Goal: Task Accomplishment & Management: Manage account settings

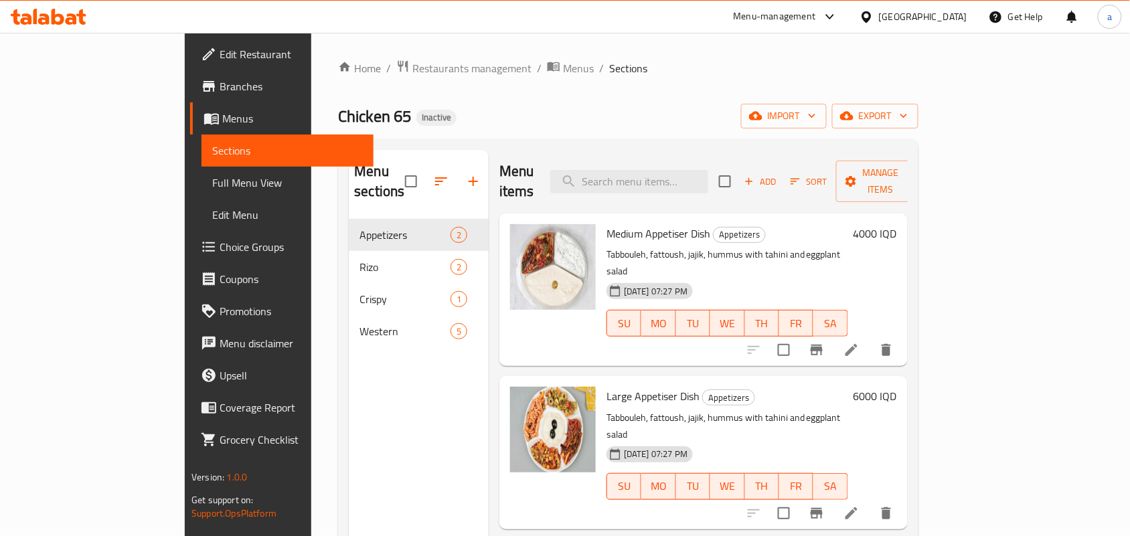
click at [348, 84] on div "Home / Restaurants management / Menus / Sections Chicken 65 Inactive import exp…" at bounding box center [628, 378] width 580 height 637
click at [412, 74] on span "Restaurants management" at bounding box center [471, 68] width 119 height 16
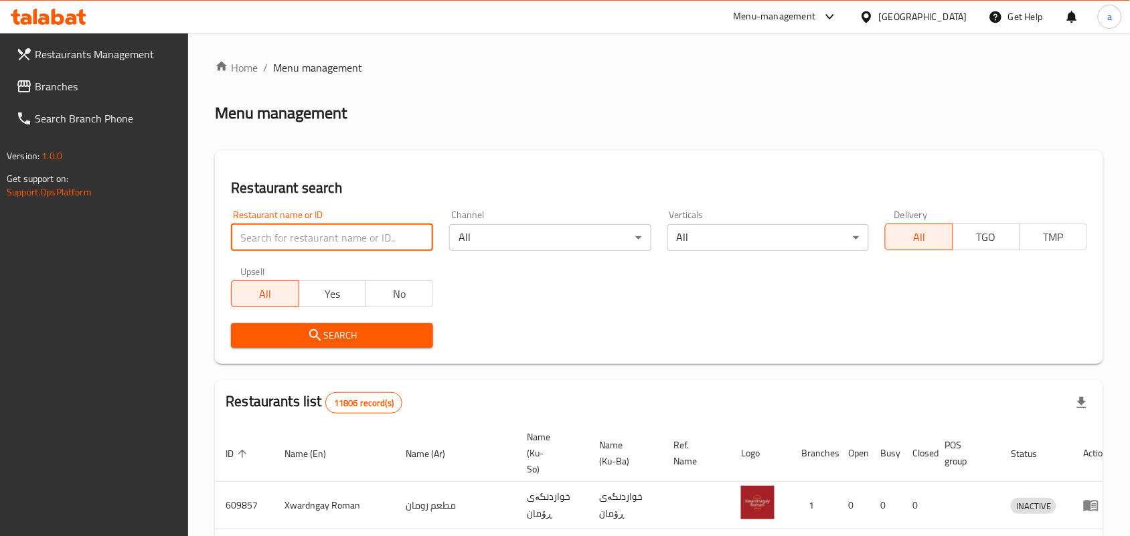
click at [353, 251] on input "search" at bounding box center [332, 237] width 202 height 27
paste input "Amigo"
type input "Amigo"
click button "Search" at bounding box center [332, 335] width 202 height 25
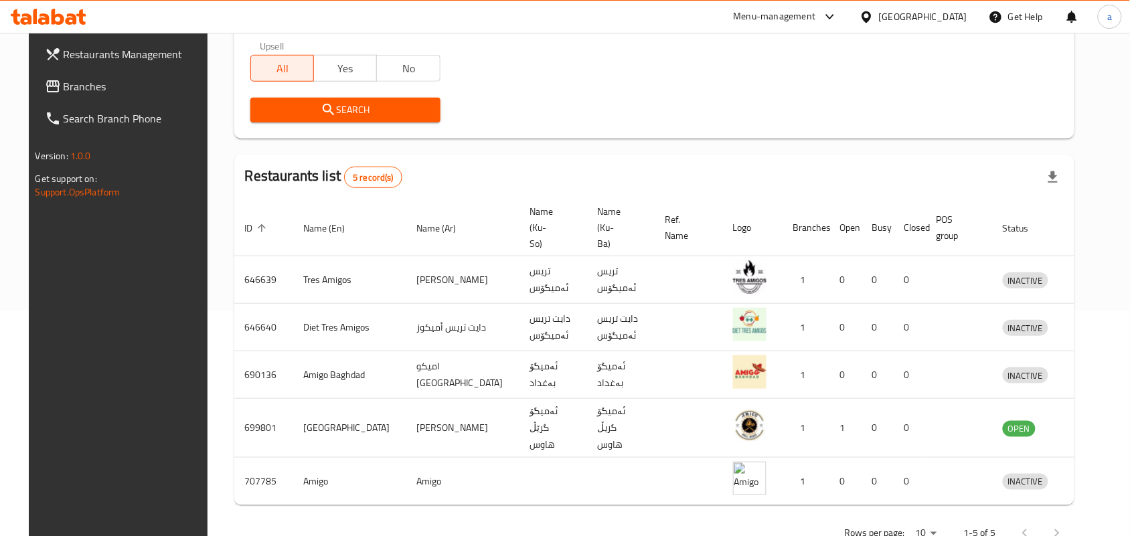
scroll to position [228, 0]
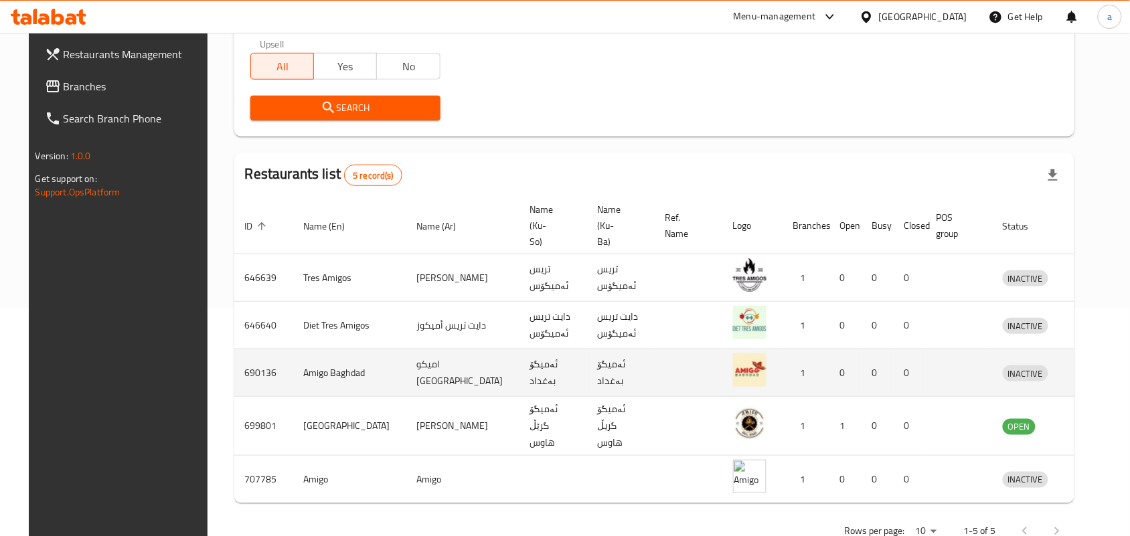
click at [406, 373] on td "اميكو بغداد" at bounding box center [462, 373] width 113 height 48
copy td "اميكو"
click at [587, 372] on td "ئەمیگۆ بەغداد" at bounding box center [621, 373] width 68 height 48
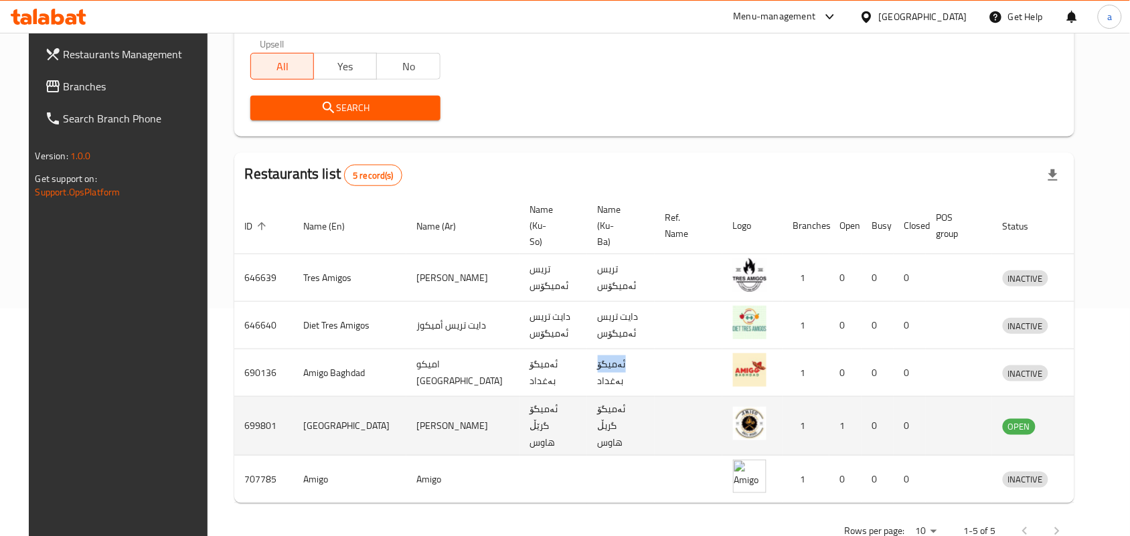
copy td "ئەمیگۆ"
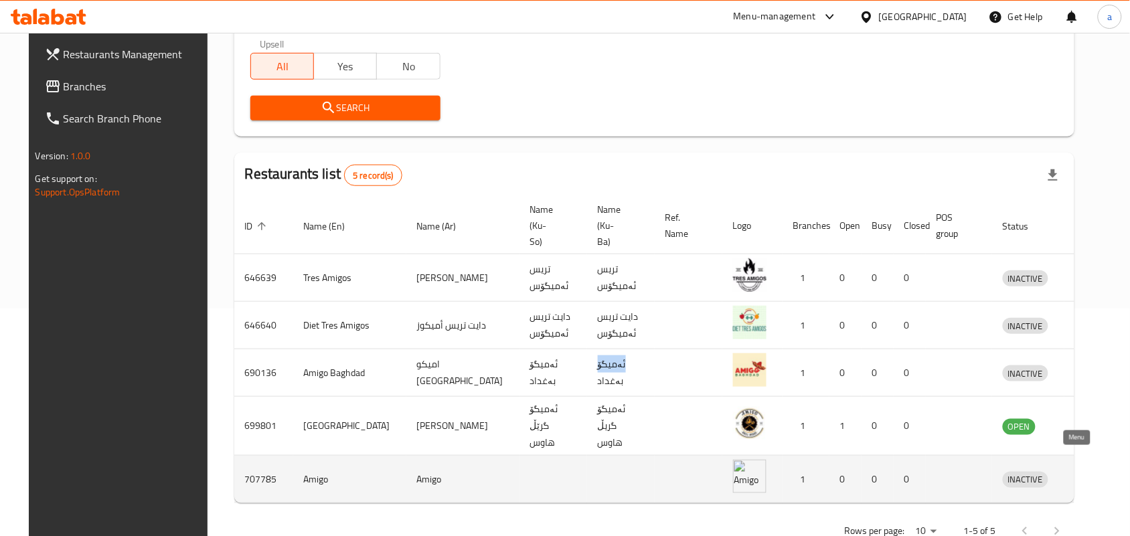
click at [1078, 471] on icon "enhanced table" at bounding box center [1083, 479] width 16 height 16
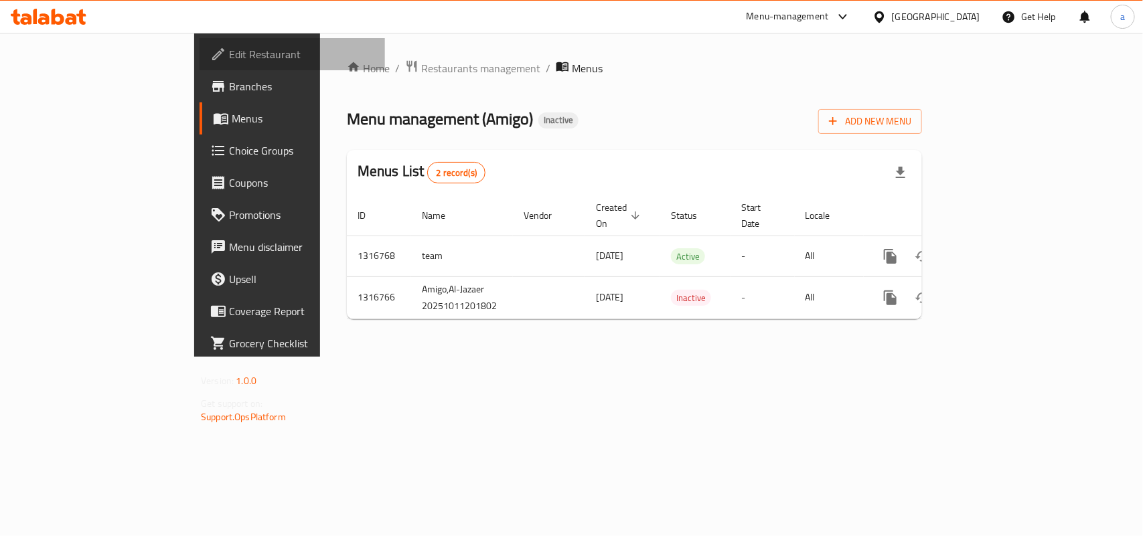
click at [229, 54] on span "Edit Restaurant" at bounding box center [301, 54] width 145 height 16
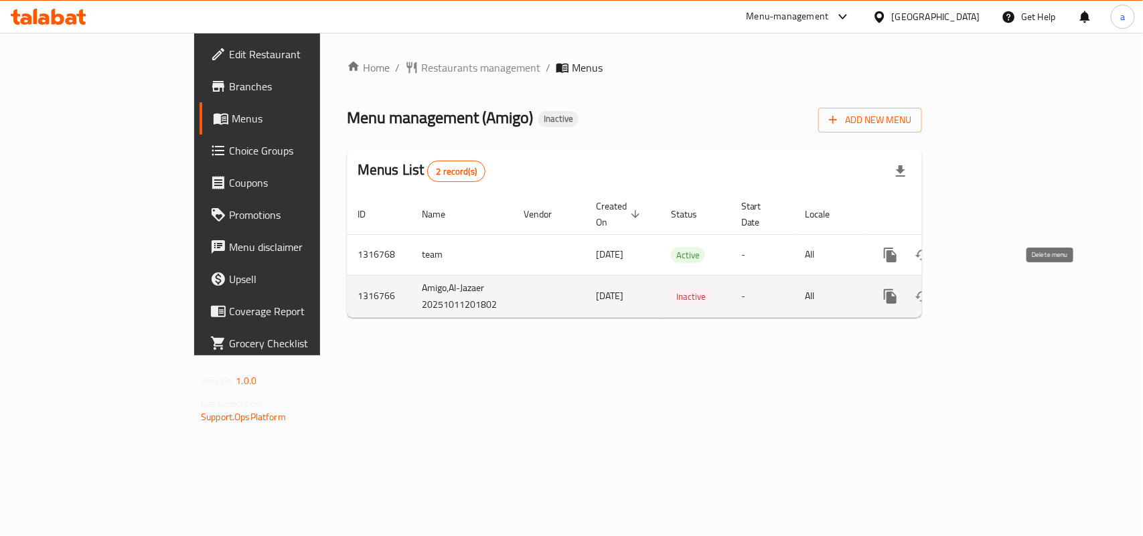
click at [959, 291] on icon "enhanced table" at bounding box center [954, 297] width 9 height 12
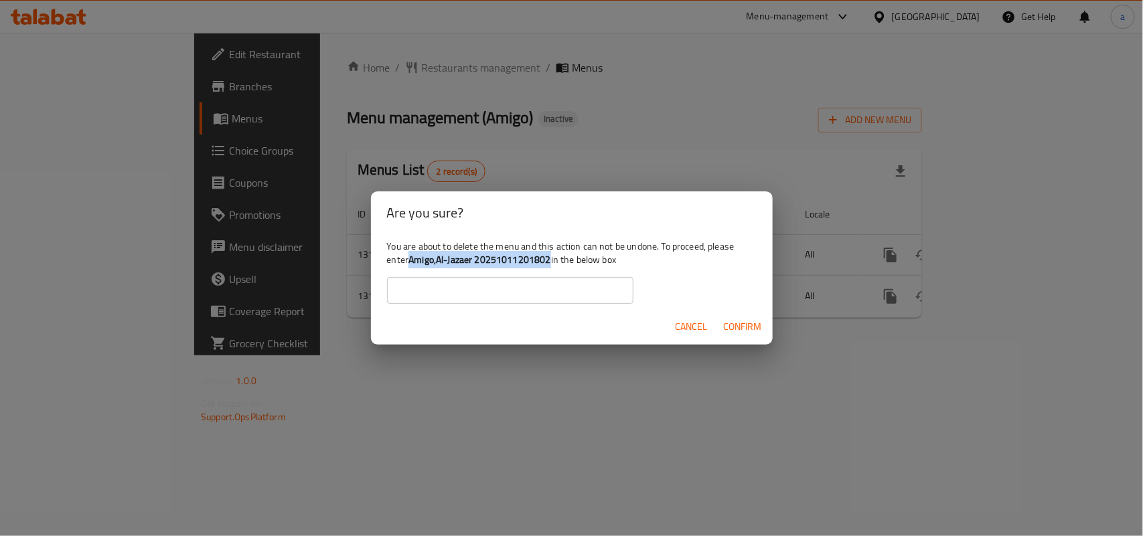
drag, startPoint x: 440, startPoint y: 265, endPoint x: 590, endPoint y: 263, distance: 149.3
click at [590, 263] on div "You are about to delete the menu and this action can not be undone. To proceed,…" at bounding box center [572, 271] width 402 height 75
copy b "Amigo,Al-Jazaer 20251011201802"
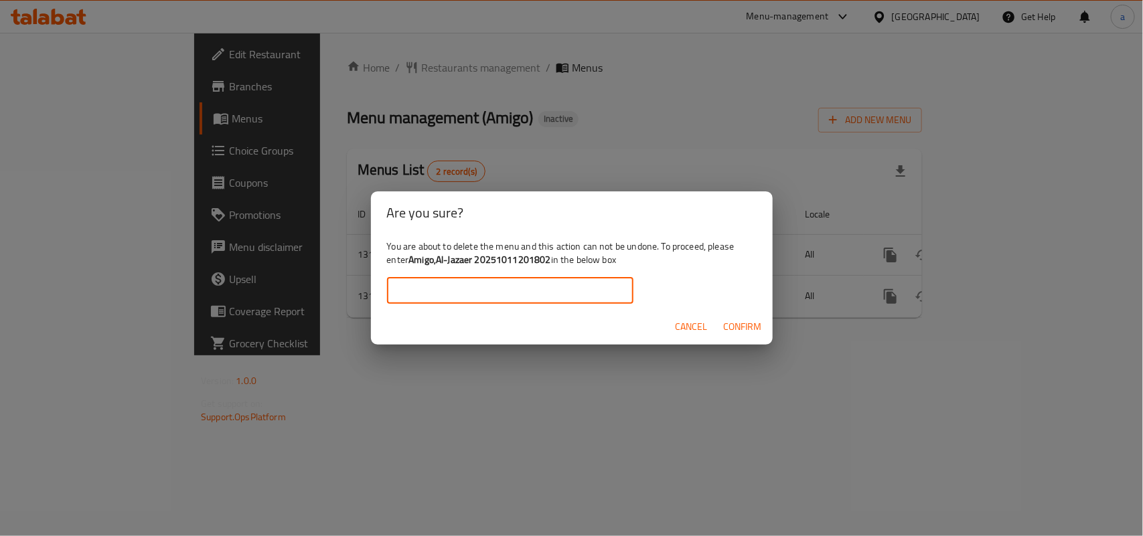
click at [513, 289] on input "text" at bounding box center [510, 290] width 246 height 27
paste input "Amigo,Al-Jazaer 20251011201802"
type input "Amigo,Al-Jazaer 20251011201802"
click at [728, 331] on span "Confirm" at bounding box center [743, 327] width 38 height 17
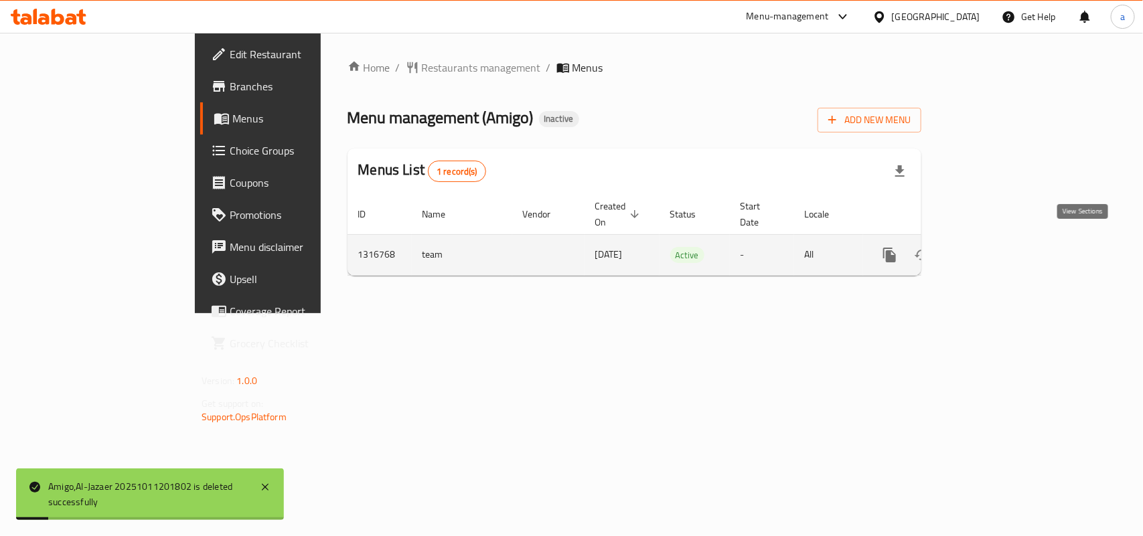
click at [994, 247] on icon "enhanced table" at bounding box center [986, 255] width 16 height 16
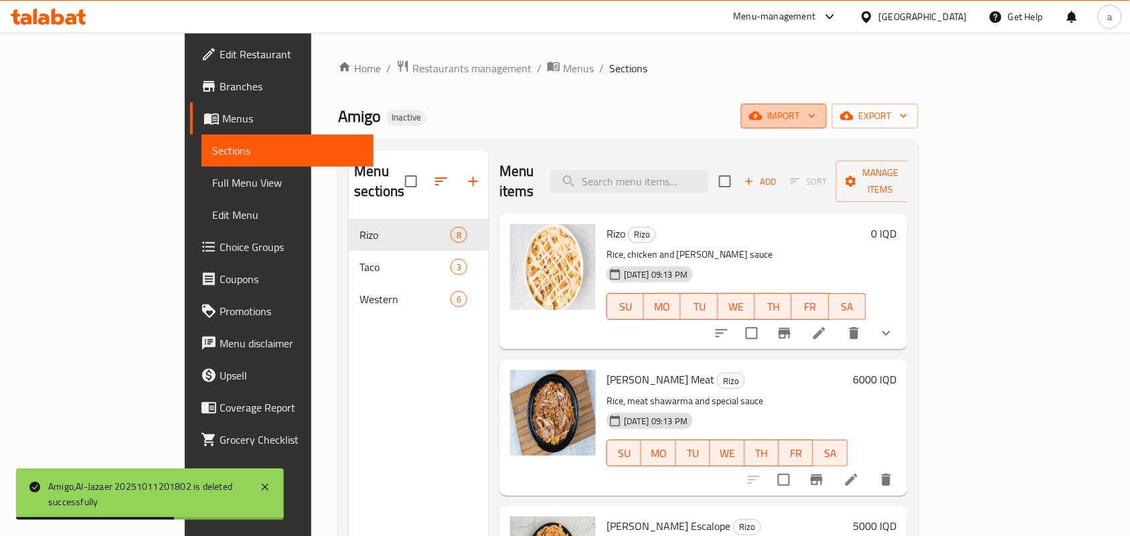
click at [816, 117] on span "import" at bounding box center [784, 116] width 64 height 17
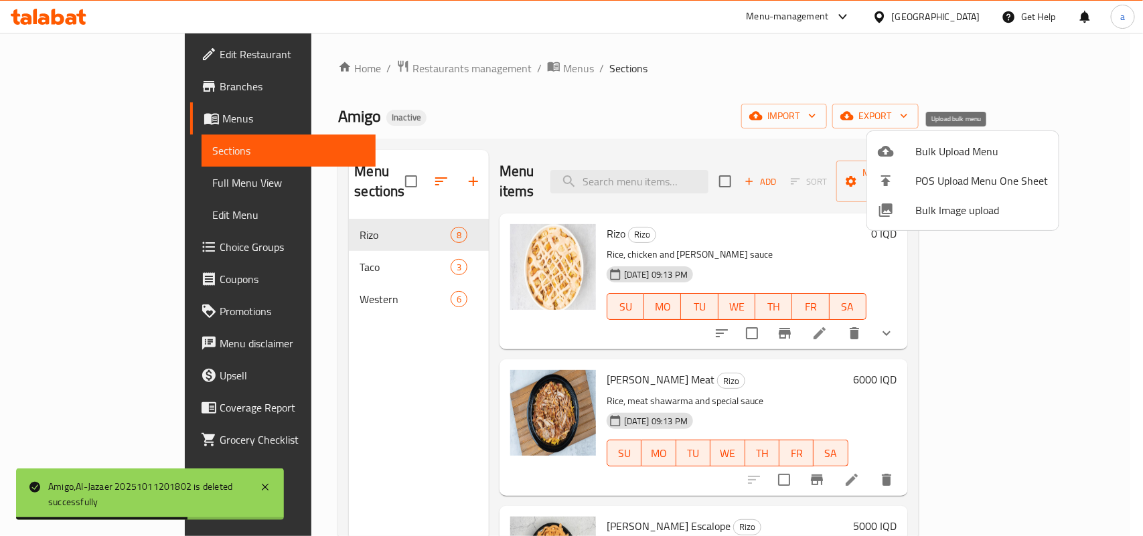
click at [925, 146] on span "Bulk Upload Menu" at bounding box center [981, 151] width 133 height 16
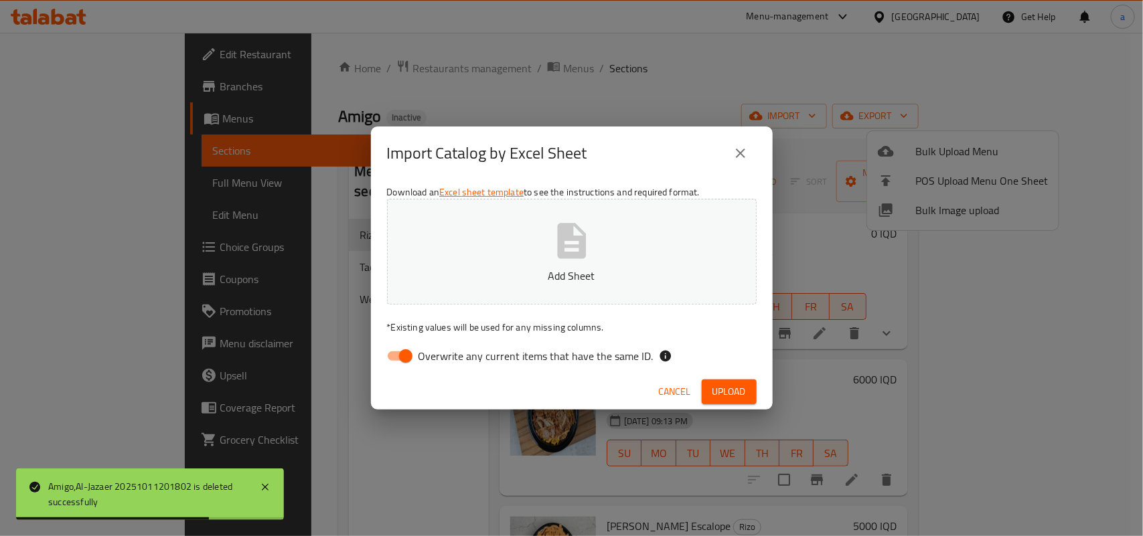
click at [386, 366] on input "Overwrite any current items that have the same ID." at bounding box center [405, 355] width 76 height 25
checkbox input "false"
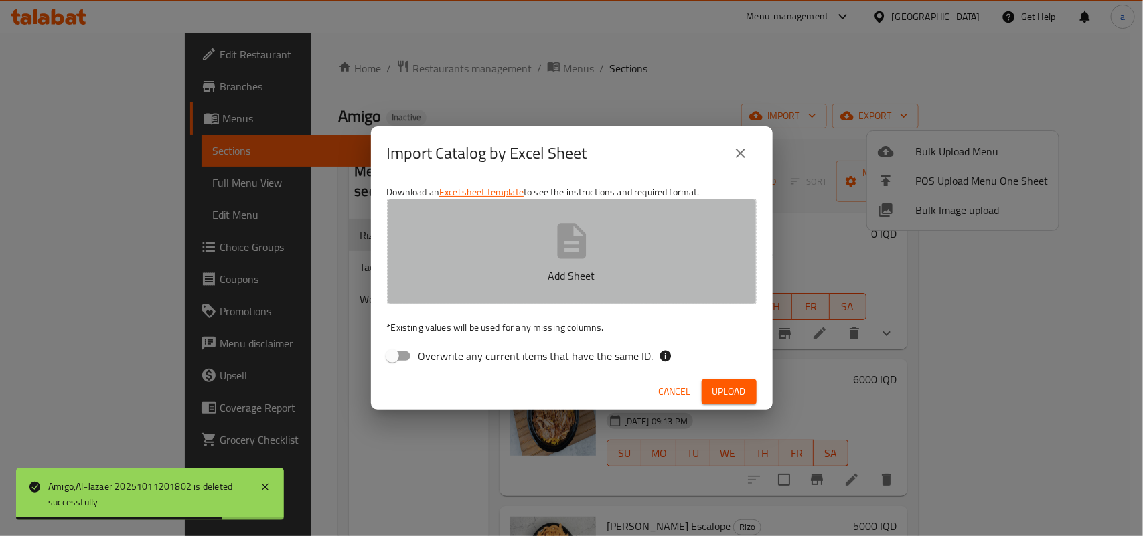
click at [533, 269] on p "Add Sheet" at bounding box center [572, 276] width 328 height 16
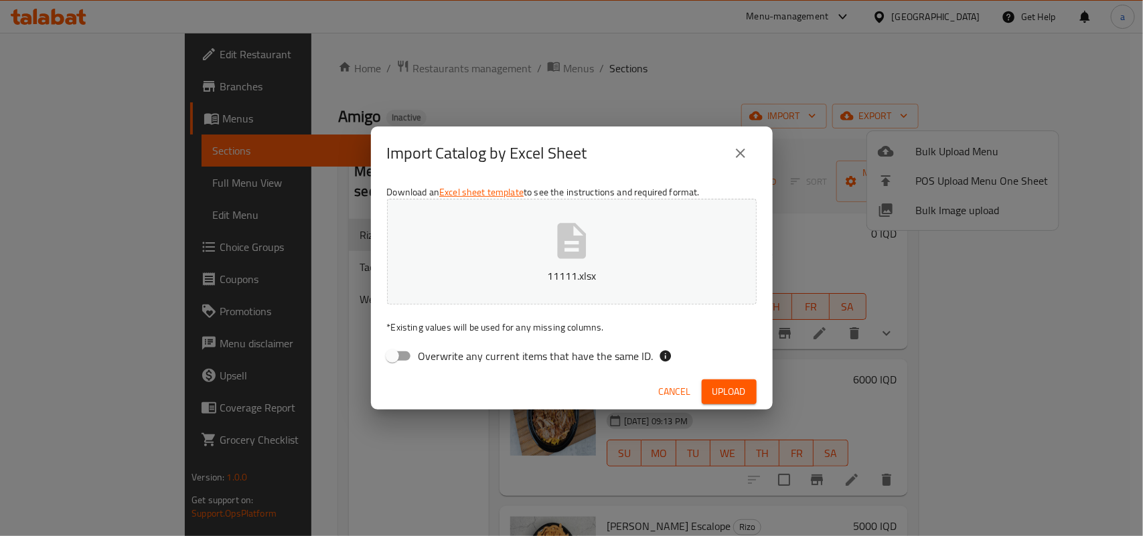
click at [730, 390] on span "Upload" at bounding box center [728, 392] width 33 height 17
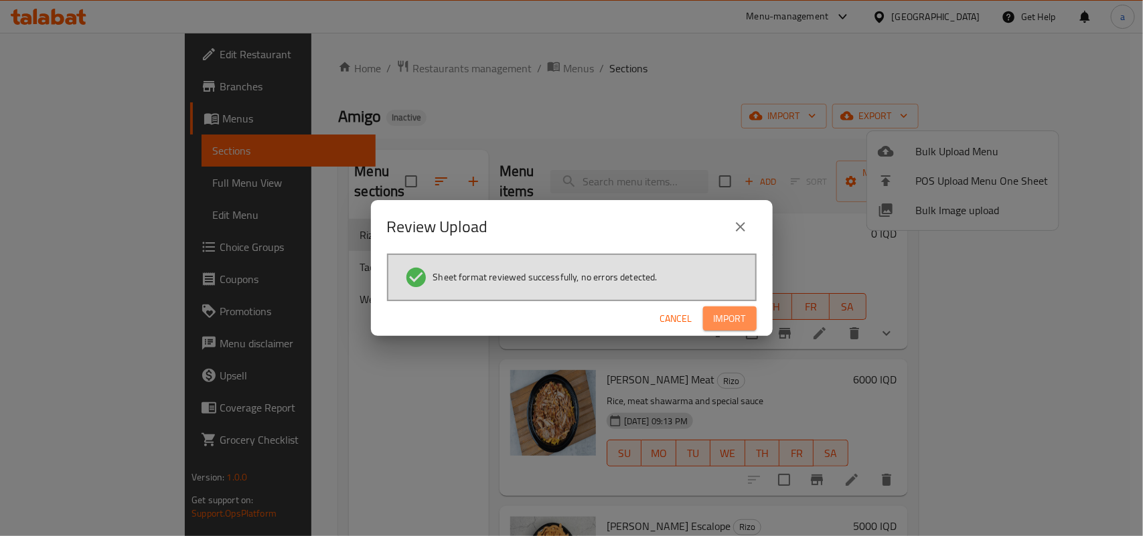
click at [714, 312] on span "Import" at bounding box center [730, 319] width 32 height 17
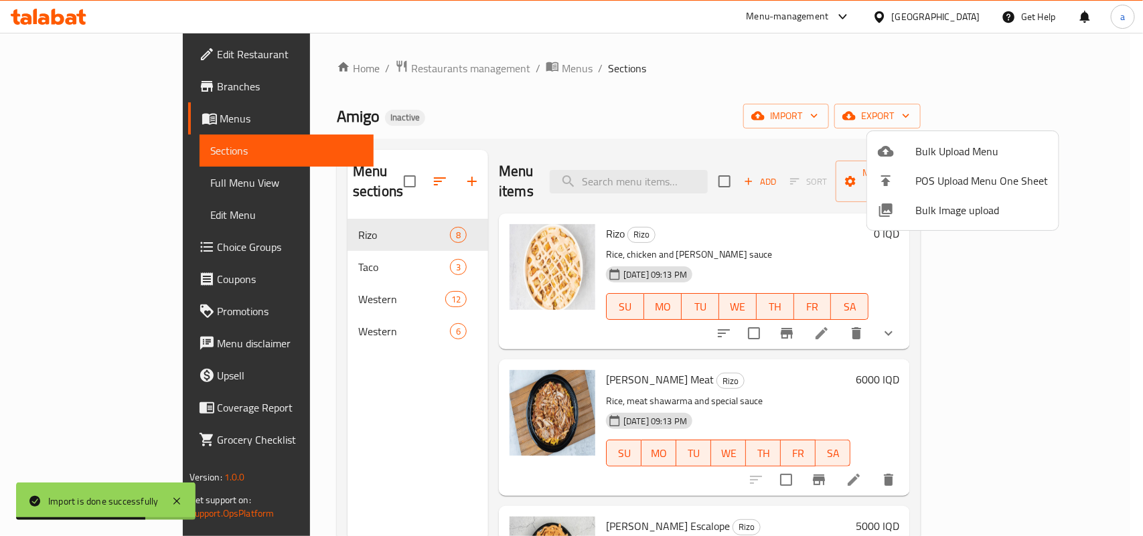
click at [340, 286] on div at bounding box center [571, 268] width 1143 height 536
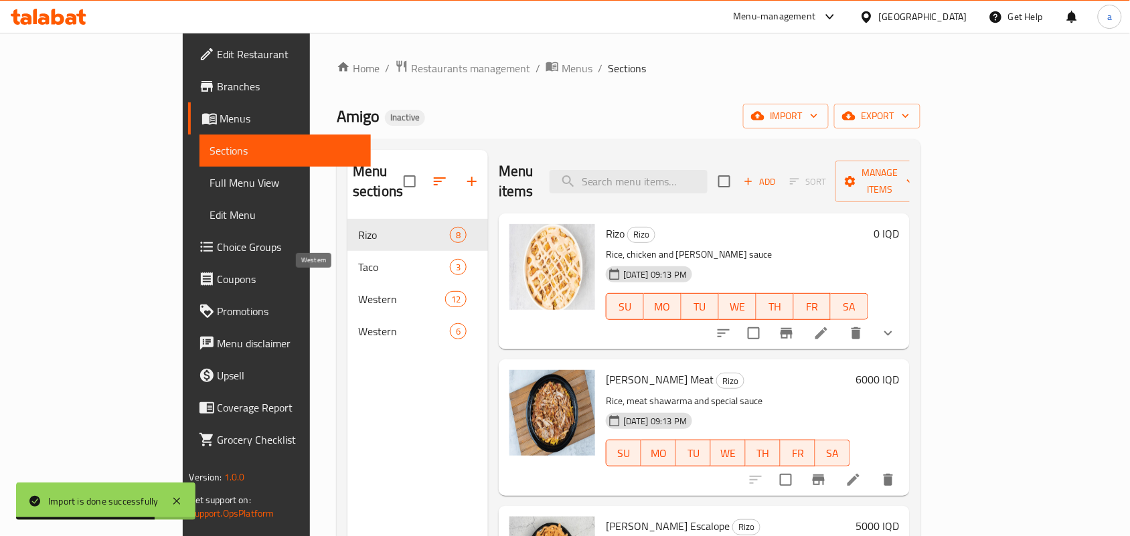
click at [358, 291] on span "Western" at bounding box center [401, 299] width 87 height 16
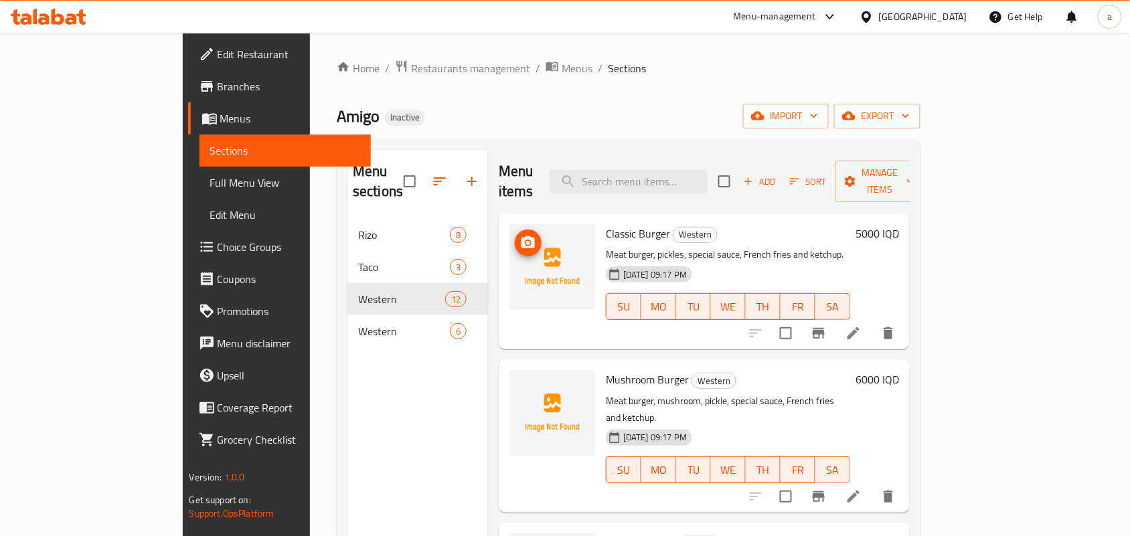
click at [520, 235] on icon "upload picture" at bounding box center [528, 243] width 16 height 16
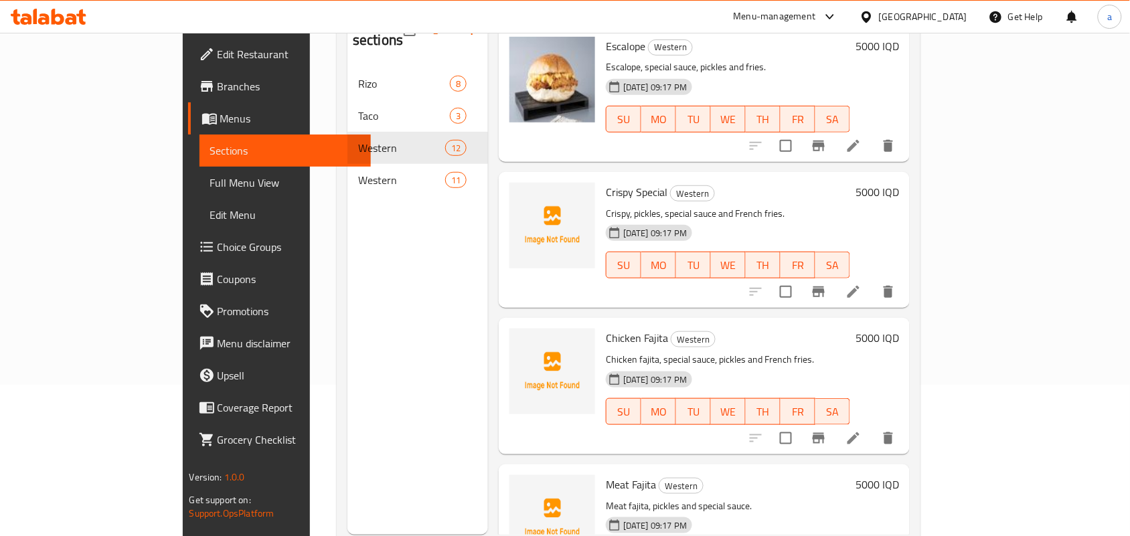
scroll to position [189, 0]
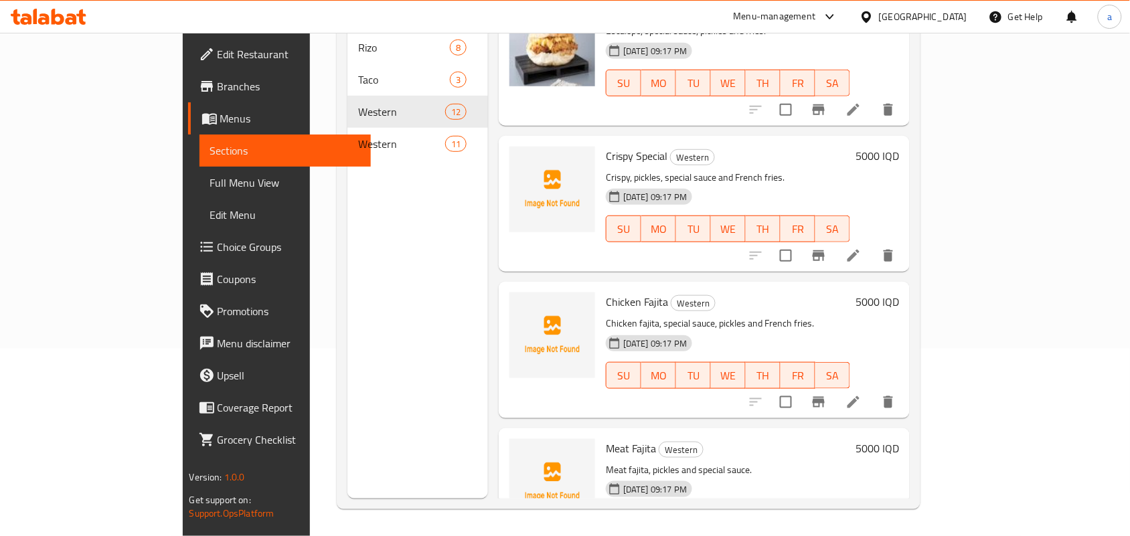
click at [606, 438] on span "Meat Fajita" at bounding box center [631, 448] width 50 height 20
copy h6 "Meat Fajita"
click at [606, 292] on span "Chicken Fajita" at bounding box center [637, 302] width 62 height 20
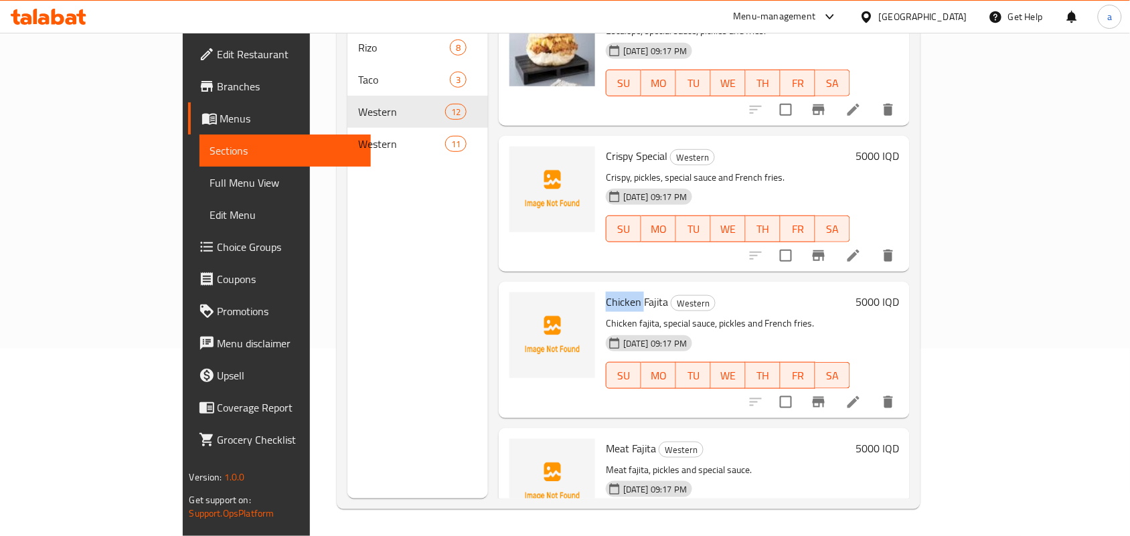
click at [606, 292] on span "Chicken Fajita" at bounding box center [637, 302] width 62 height 20
copy h6 "Chicken Fajita"
click at [713, 315] on p "Chicken fajita, special sauce, pickles and French fries." at bounding box center [728, 323] width 244 height 17
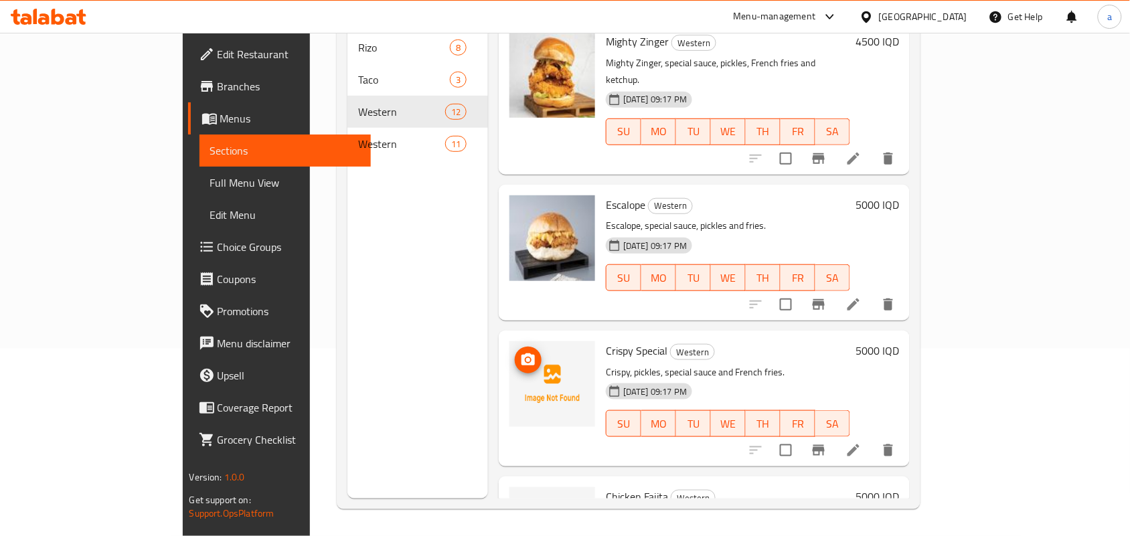
click at [521, 353] on icon "upload picture" at bounding box center [527, 359] width 13 height 12
click at [606, 341] on span "Crispy Special" at bounding box center [637, 351] width 62 height 20
copy h6 "Crispy Special"
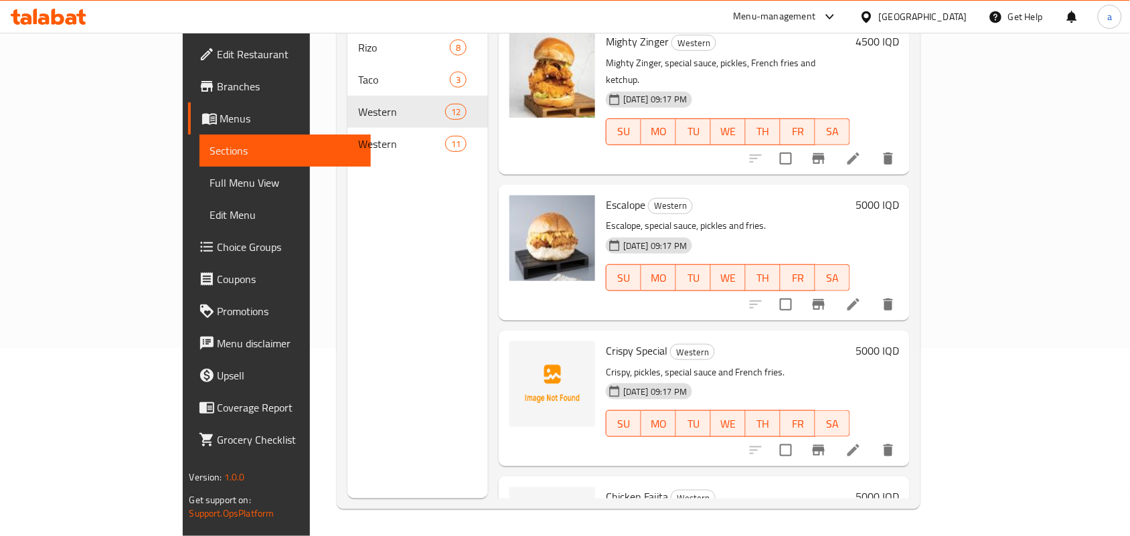
click at [740, 364] on p "Crispy, pickles, special sauce and French fries." at bounding box center [728, 372] width 244 height 17
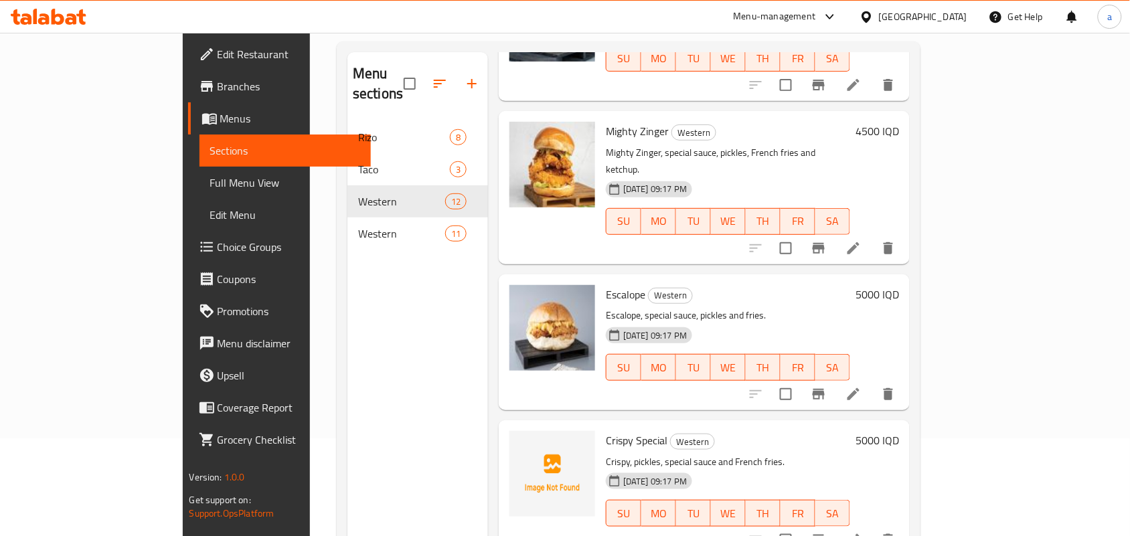
scroll to position [0, 0]
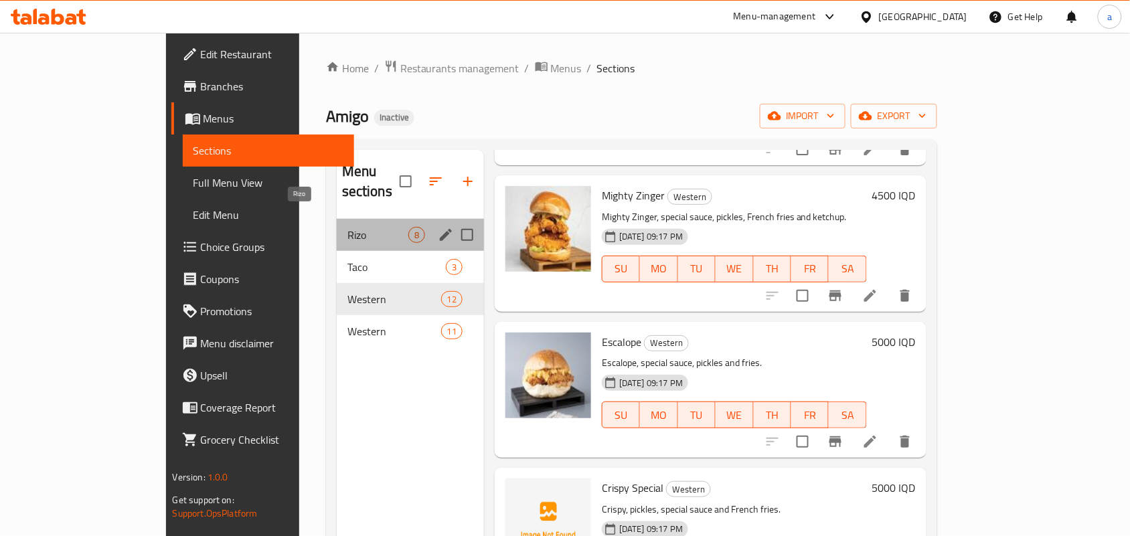
click at [347, 227] on span "Rizo" at bounding box center [377, 235] width 61 height 16
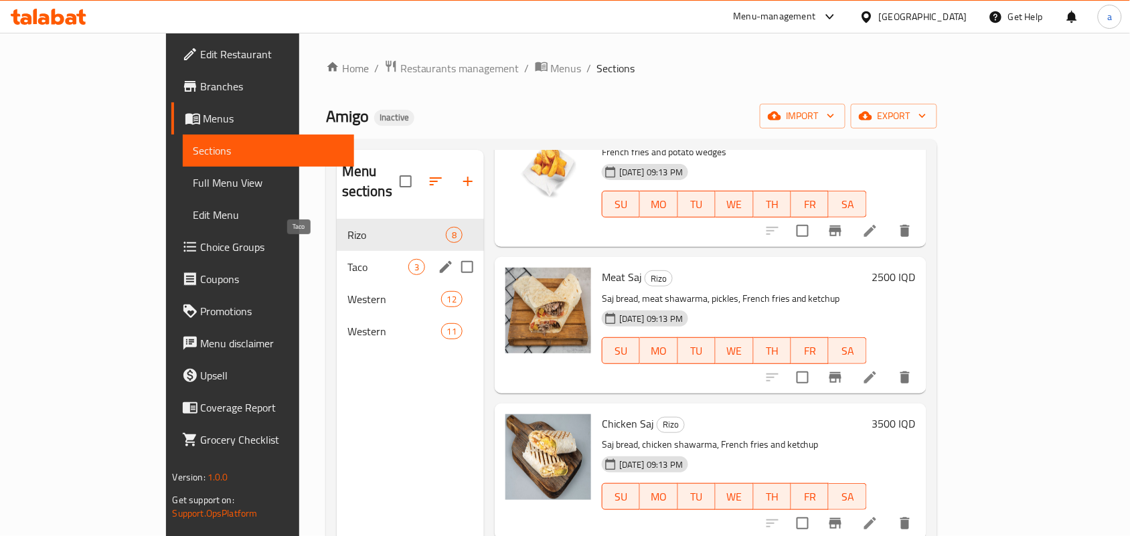
click at [347, 259] on span "Taco" at bounding box center [377, 267] width 61 height 16
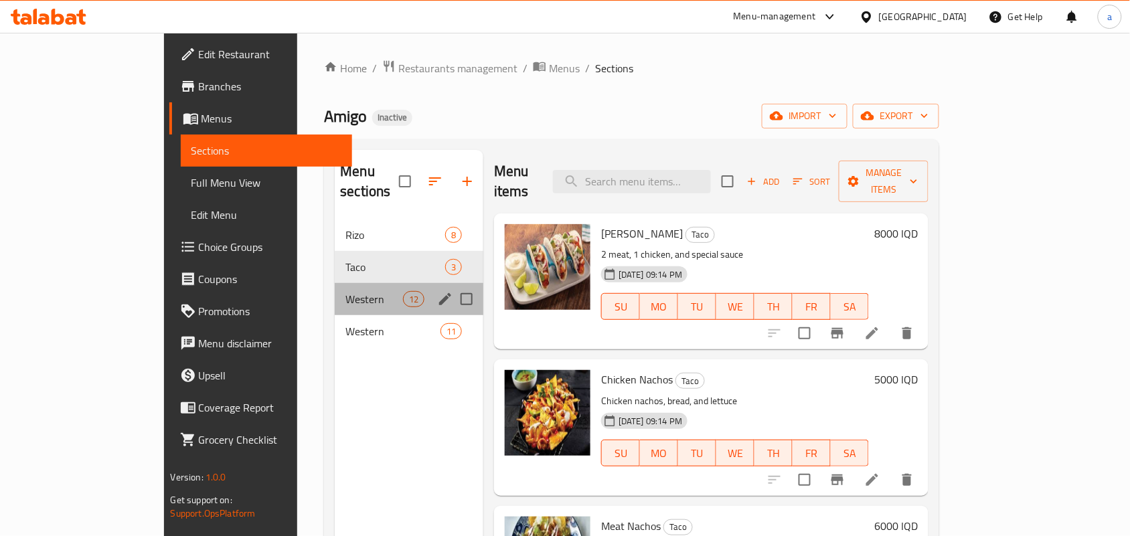
click at [335, 295] on div "Western 12" at bounding box center [409, 299] width 149 height 32
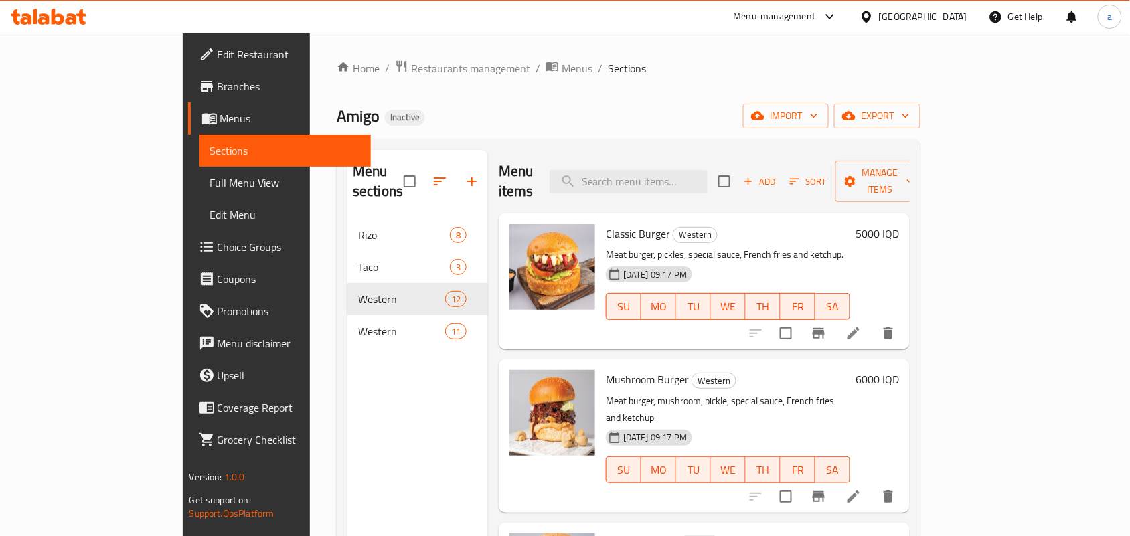
click at [347, 336] on nav "[PERSON_NAME] 8 Taco 3 Western 12 Western 11" at bounding box center [417, 283] width 141 height 139
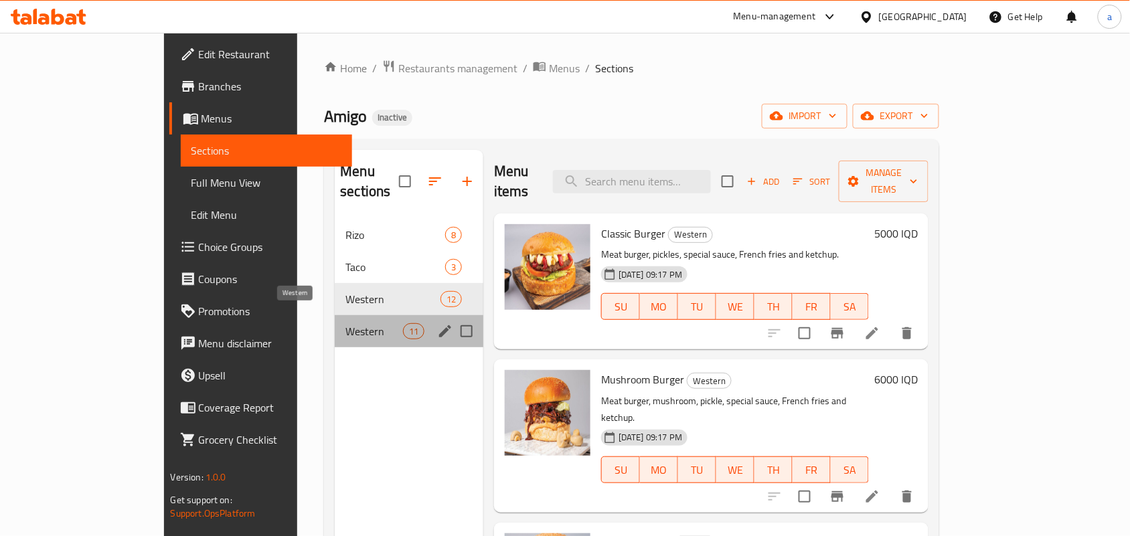
click at [345, 323] on span "Western" at bounding box center [373, 331] width 57 height 16
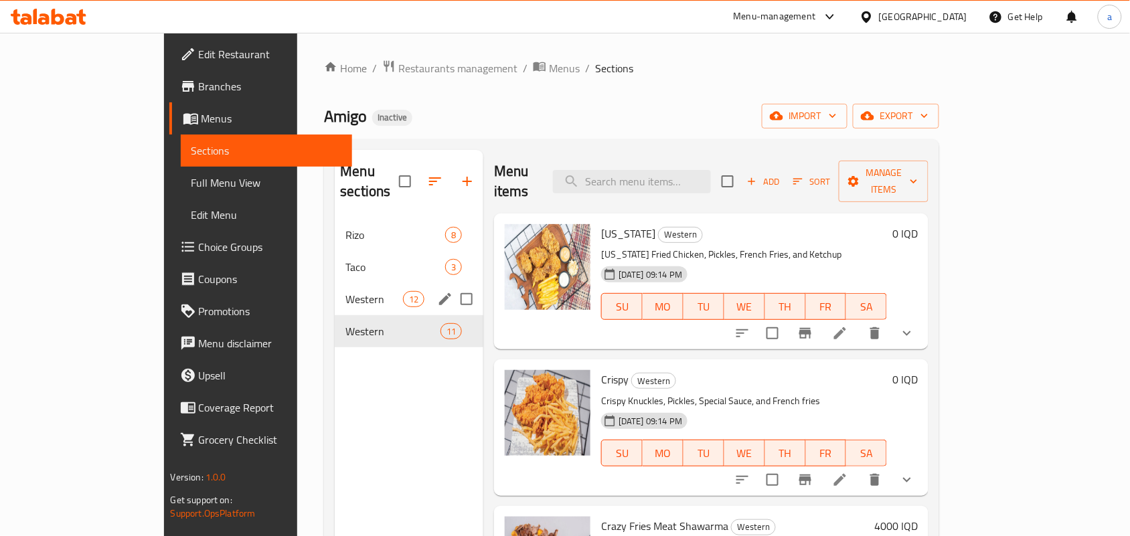
click at [345, 291] on span "Western" at bounding box center [373, 299] width 57 height 16
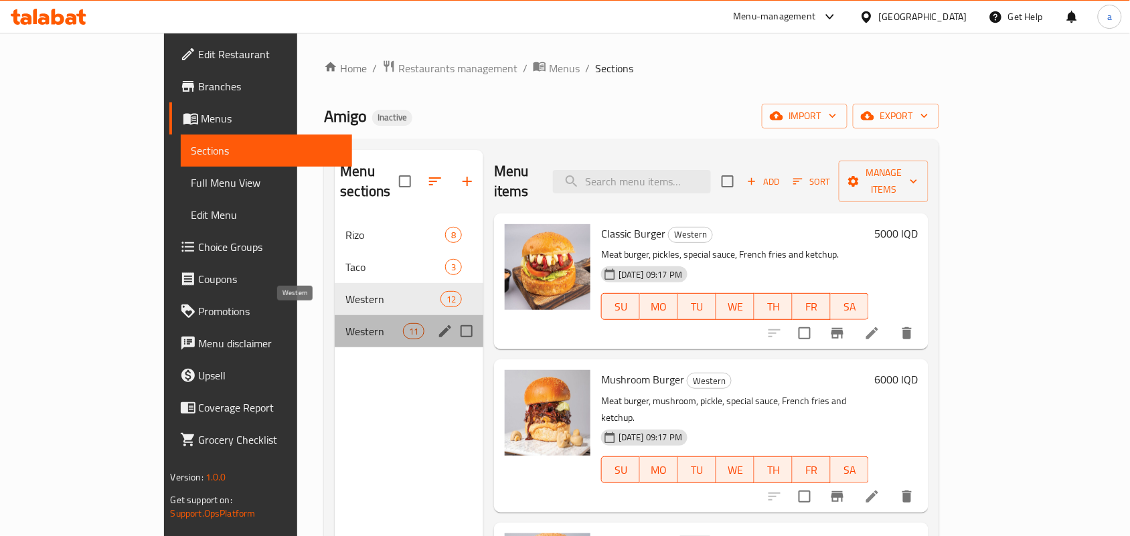
click at [345, 323] on span "Western" at bounding box center [373, 331] width 57 height 16
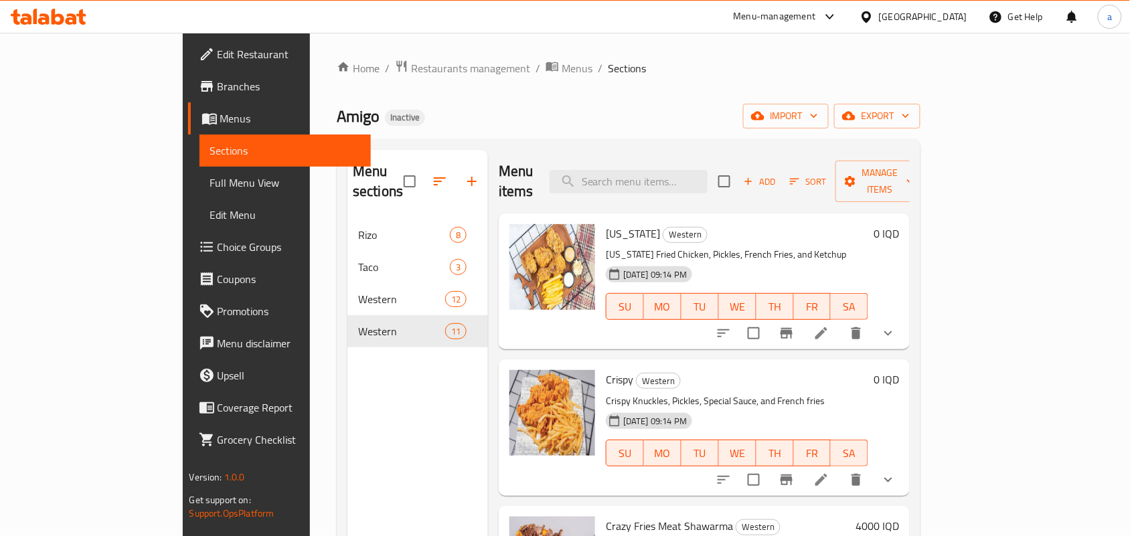
click at [210, 189] on span "Full Menu View" at bounding box center [285, 183] width 151 height 16
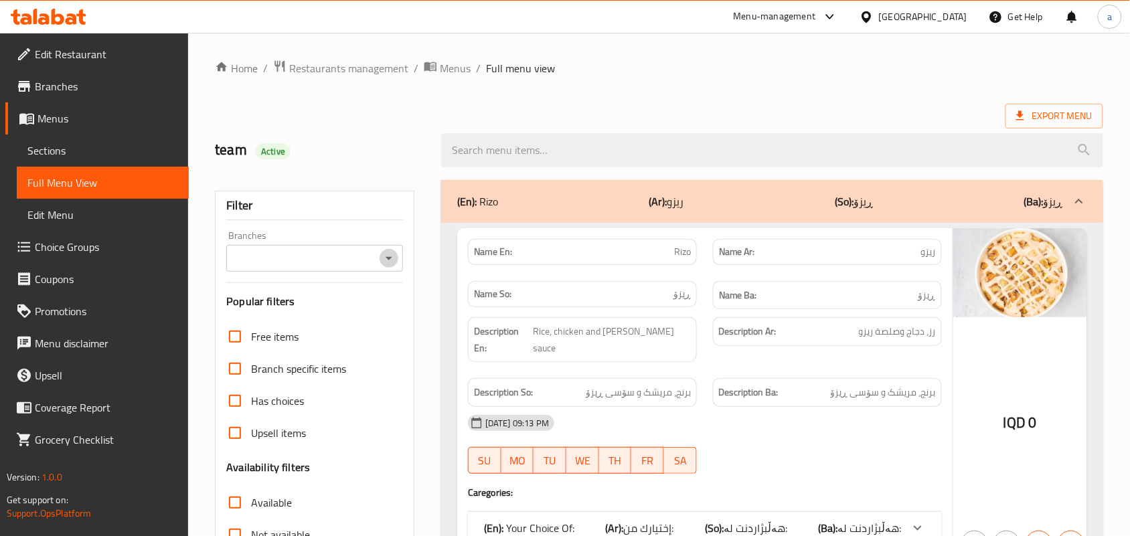
click at [390, 260] on icon "Open" at bounding box center [389, 258] width 7 height 3
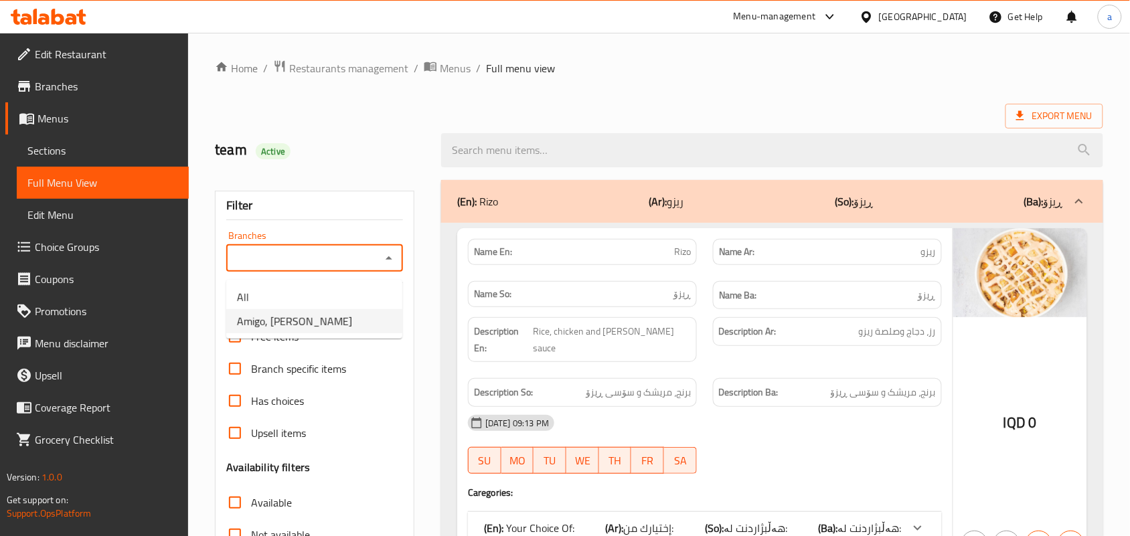
click at [332, 313] on li "Amigo, [PERSON_NAME]" at bounding box center [314, 321] width 176 height 24
type input "Amigo, [PERSON_NAME]"
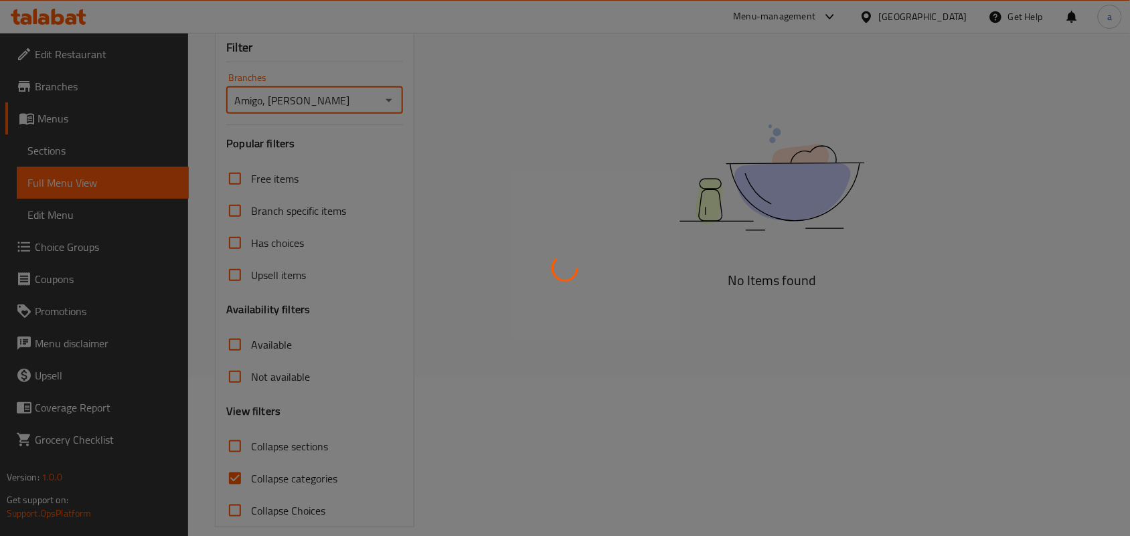
scroll to position [195, 0]
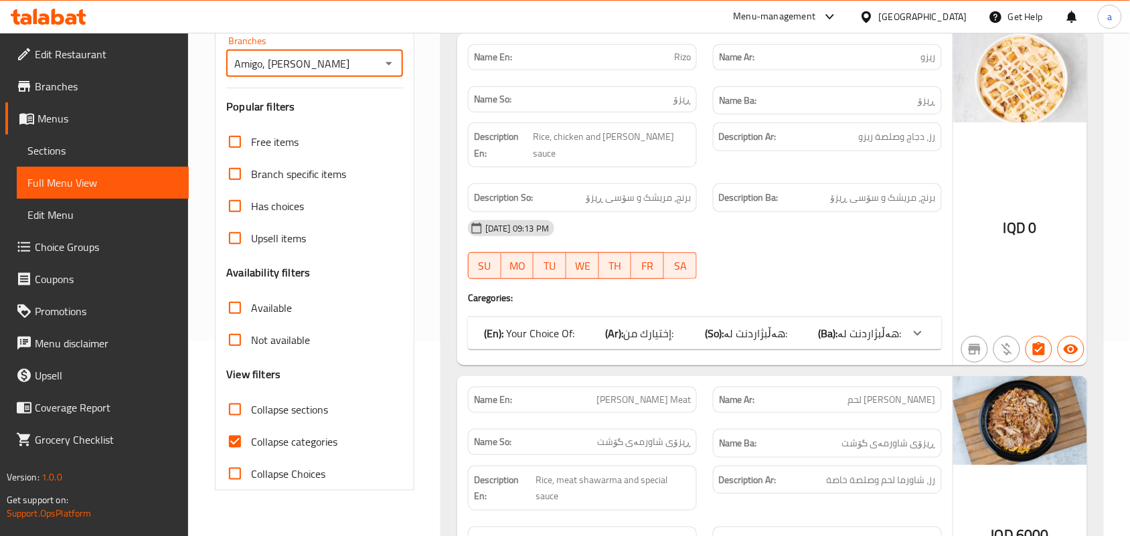
click at [242, 426] on input "Collapse sections" at bounding box center [235, 410] width 32 height 32
checkbox input "true"
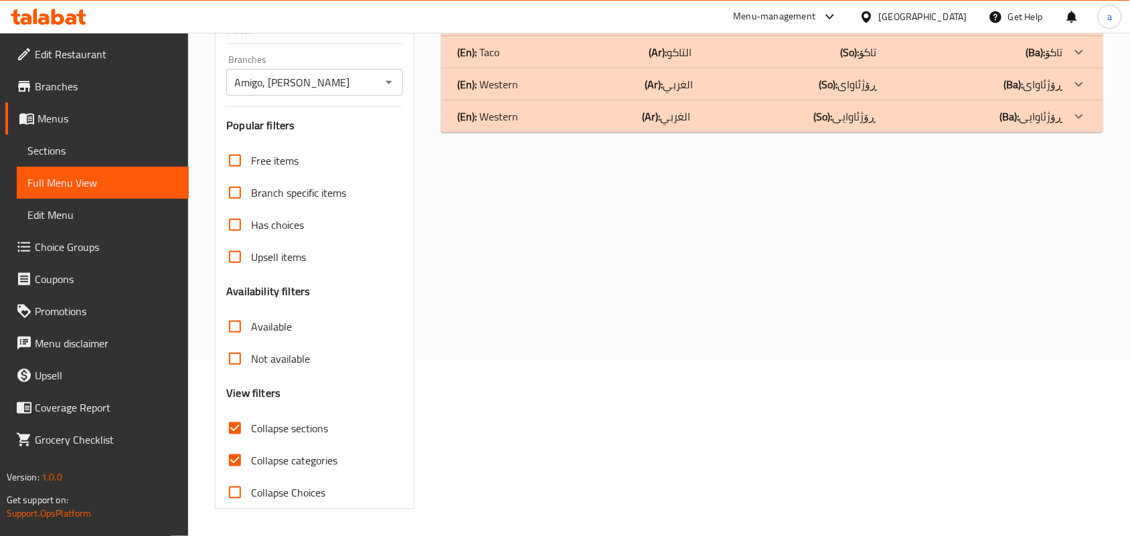
click at [241, 454] on input "Collapse categories" at bounding box center [235, 460] width 32 height 32
checkbox input "false"
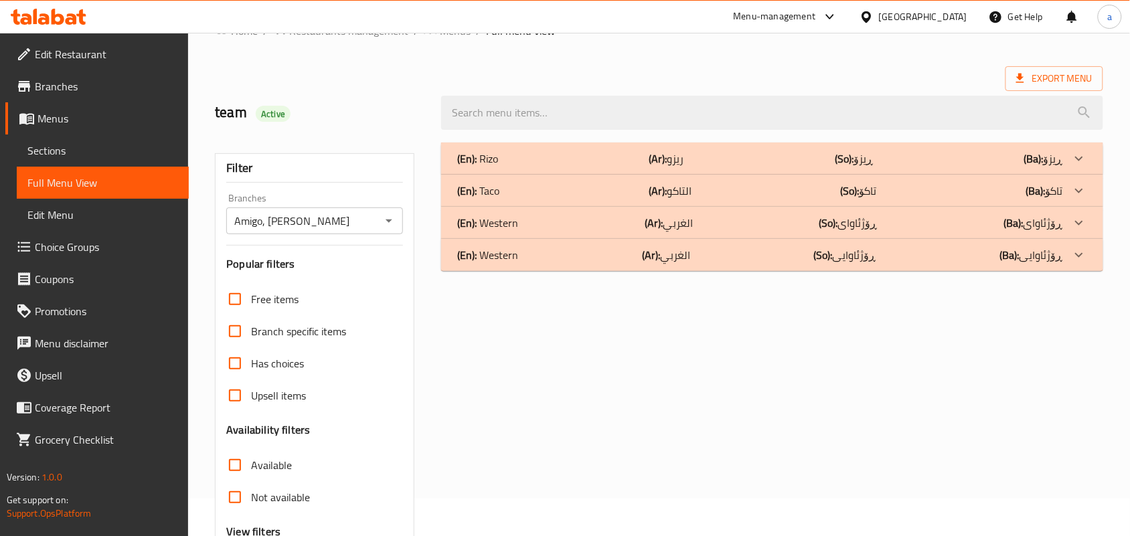
scroll to position [0, 0]
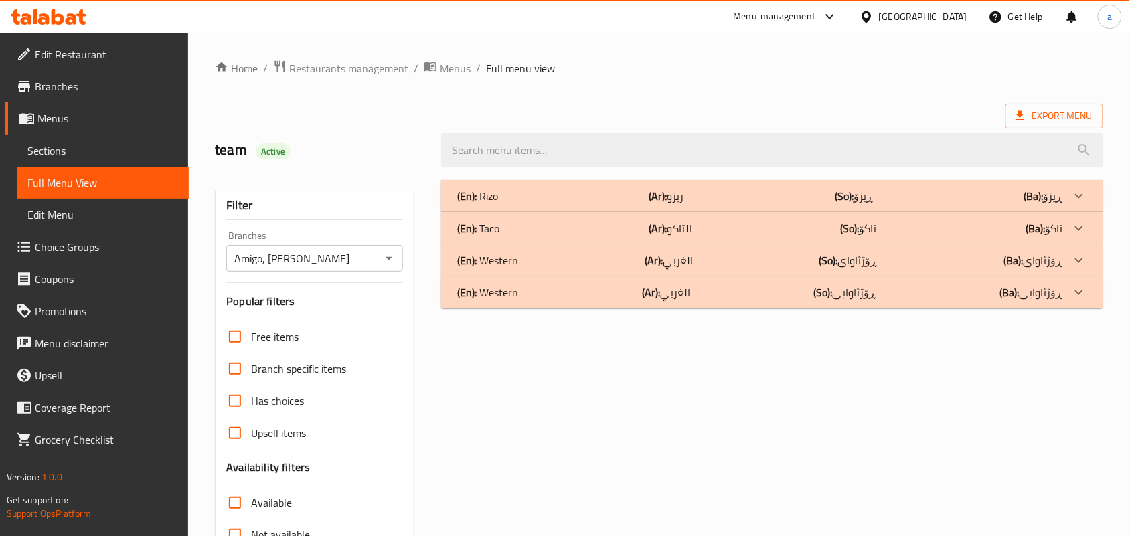
click at [608, 268] on div "(En): Western (Ar): الغربي (So): ڕۆژئاوای (Ba): ڕۆژئاوای" at bounding box center [760, 260] width 606 height 16
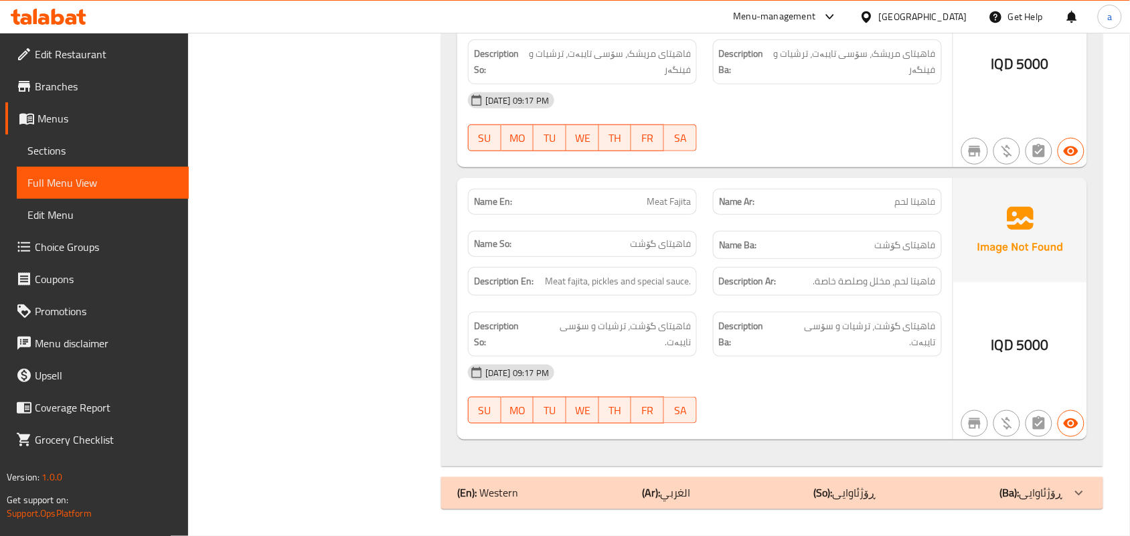
scroll to position [2900, 0]
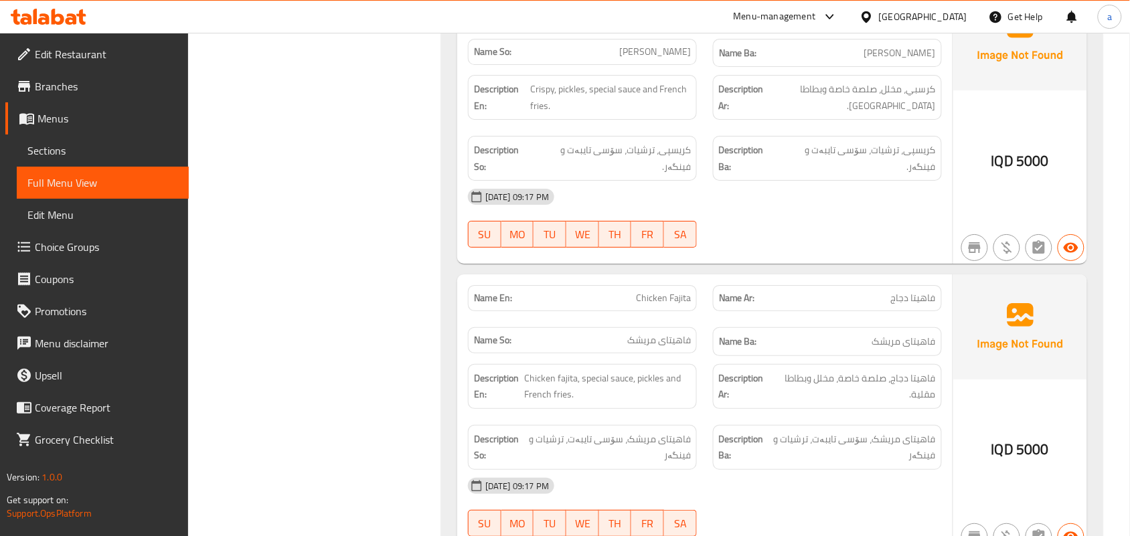
click at [148, 155] on span "Sections" at bounding box center [102, 151] width 151 height 16
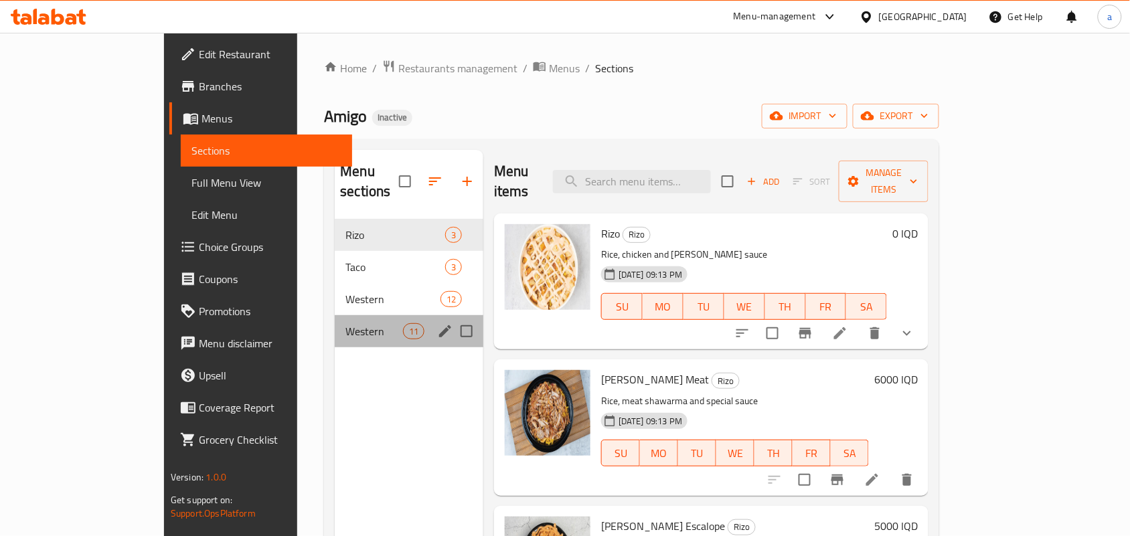
click at [335, 315] on div "Western 11" at bounding box center [409, 331] width 149 height 32
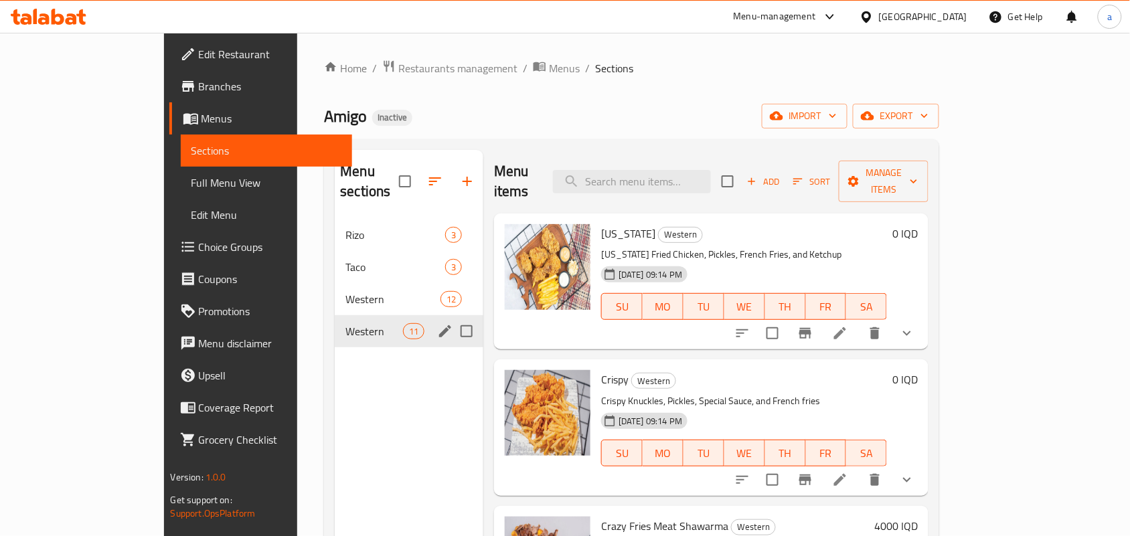
click at [439, 325] on icon "edit" at bounding box center [445, 331] width 12 height 12
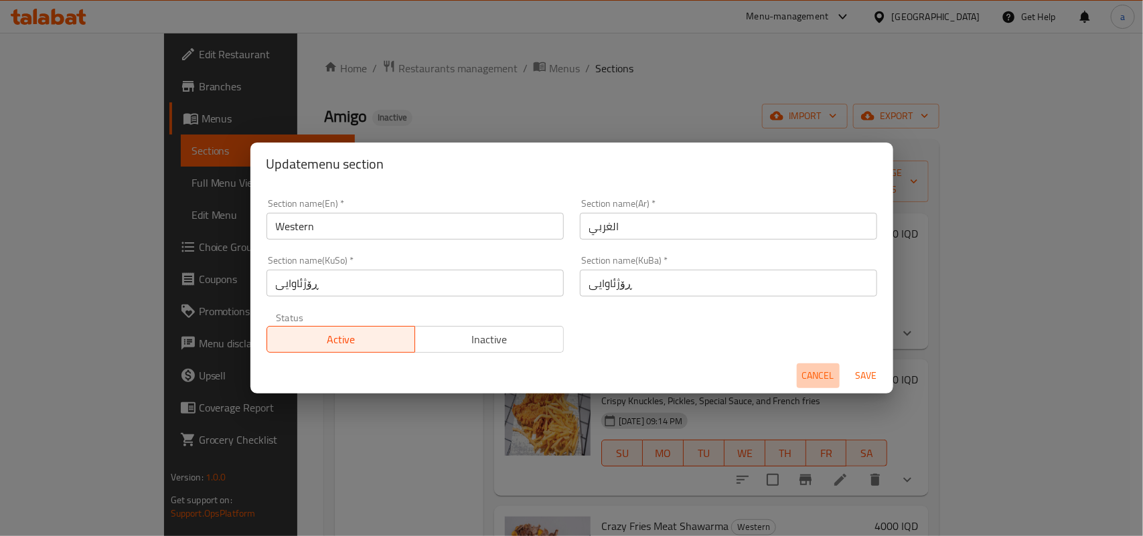
click at [804, 377] on span "Cancel" at bounding box center [818, 375] width 32 height 17
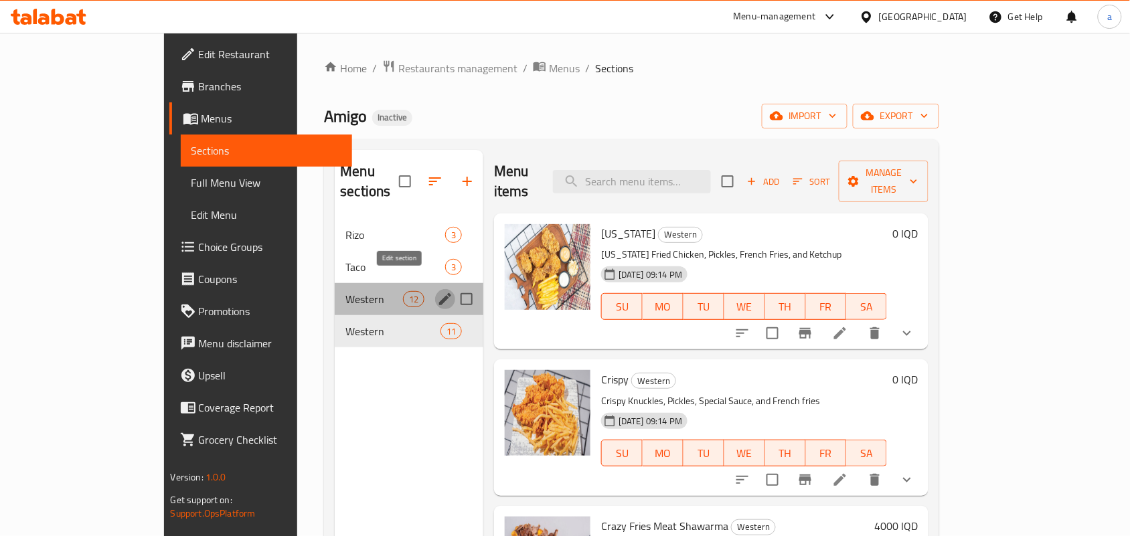
click at [439, 293] on icon "edit" at bounding box center [445, 299] width 12 height 12
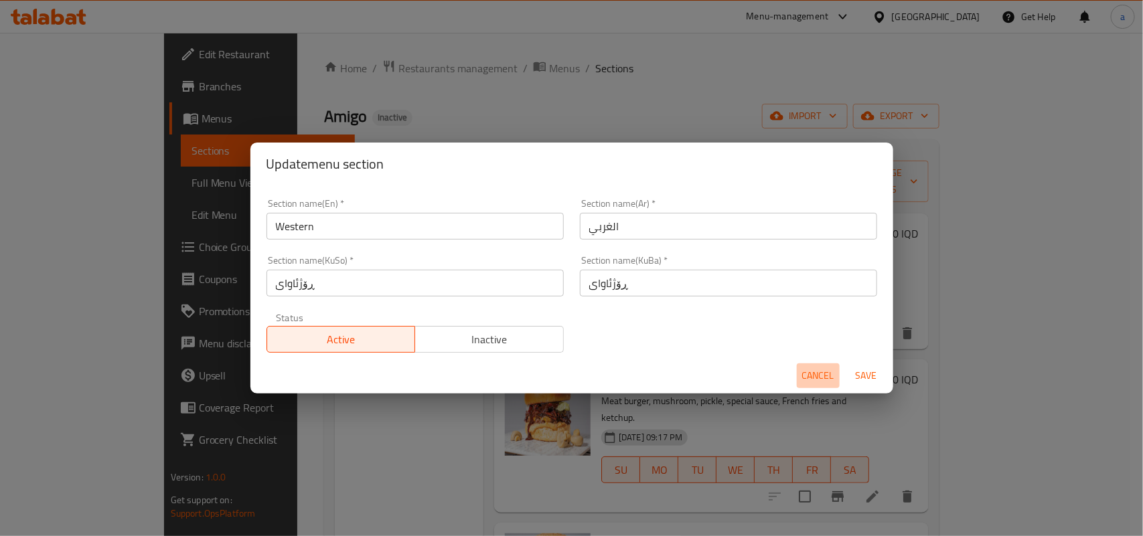
click at [825, 373] on span "Cancel" at bounding box center [818, 375] width 32 height 17
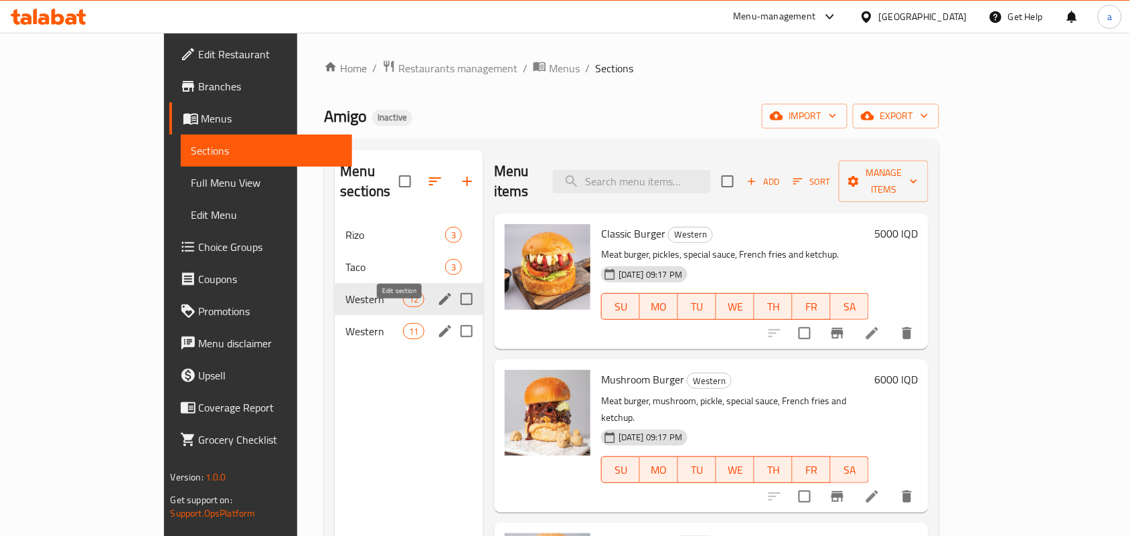
click at [437, 323] on icon "edit" at bounding box center [445, 331] width 16 height 16
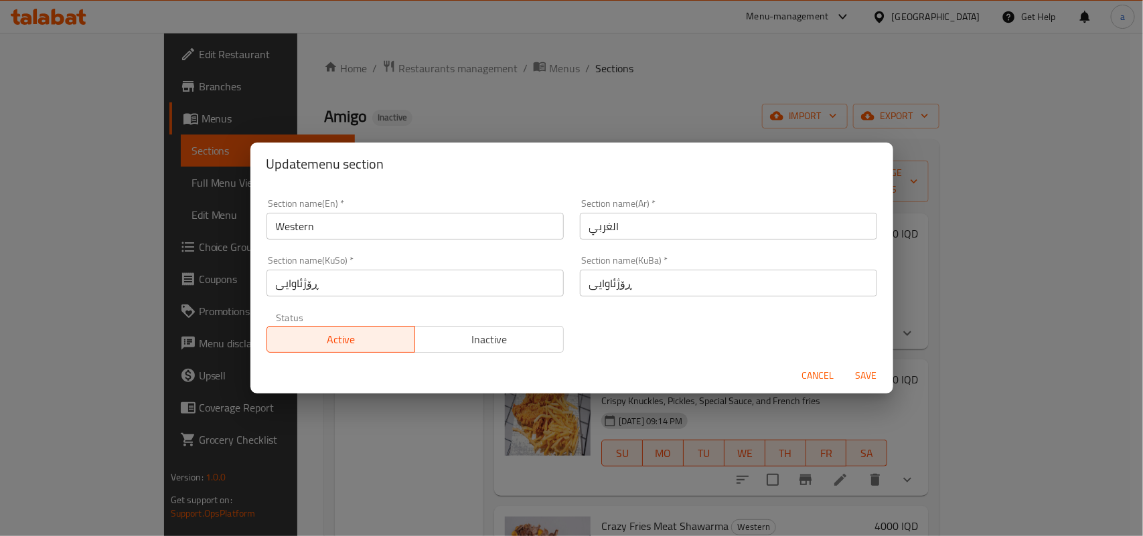
click at [814, 379] on span "Cancel" at bounding box center [818, 375] width 32 height 17
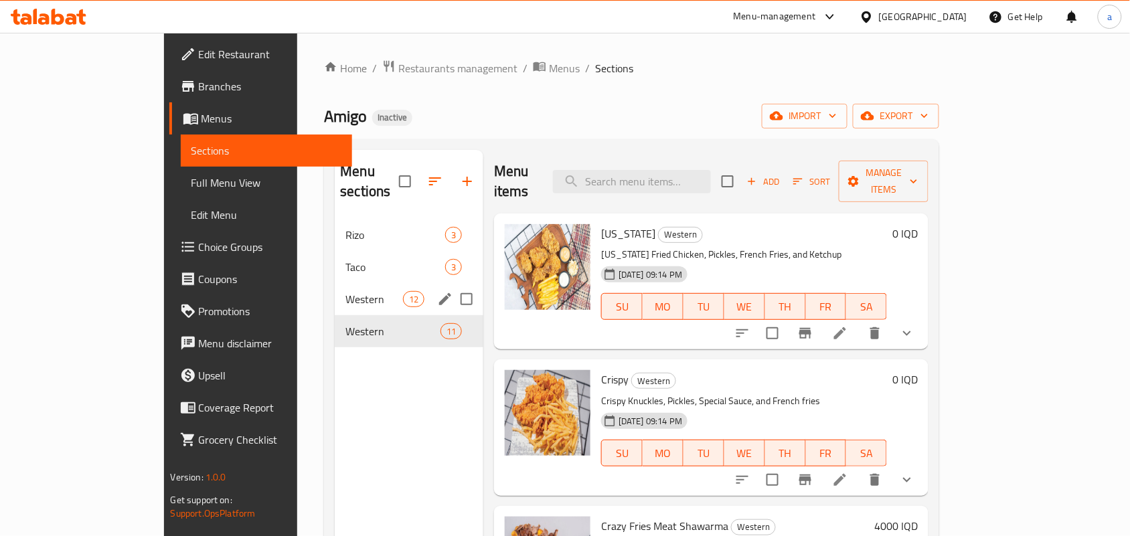
click at [345, 293] on span "Western" at bounding box center [373, 299] width 57 height 16
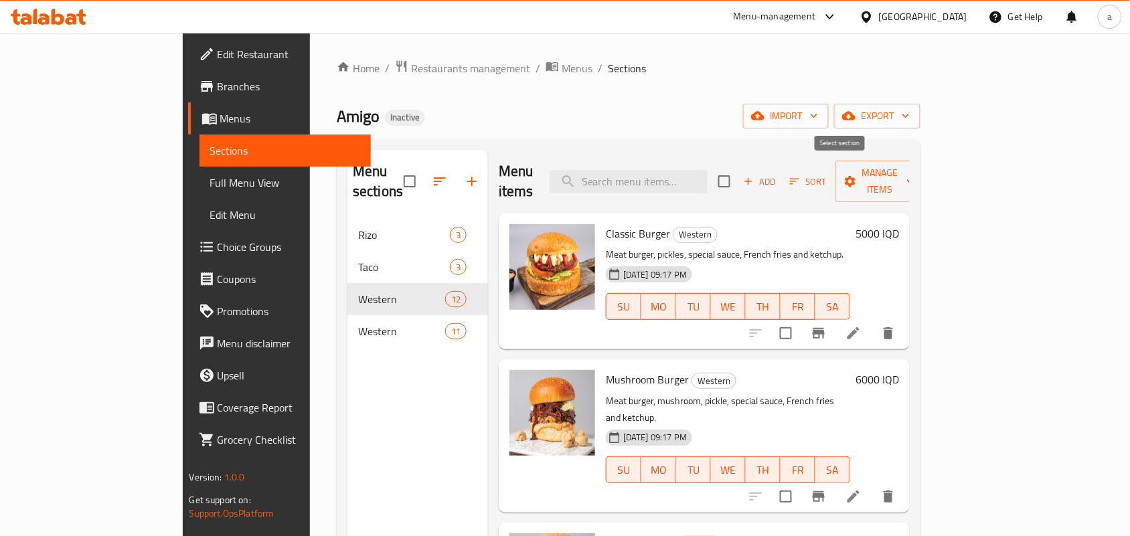
click at [738, 169] on input "checkbox" at bounding box center [724, 181] width 28 height 28
checkbox input "true"
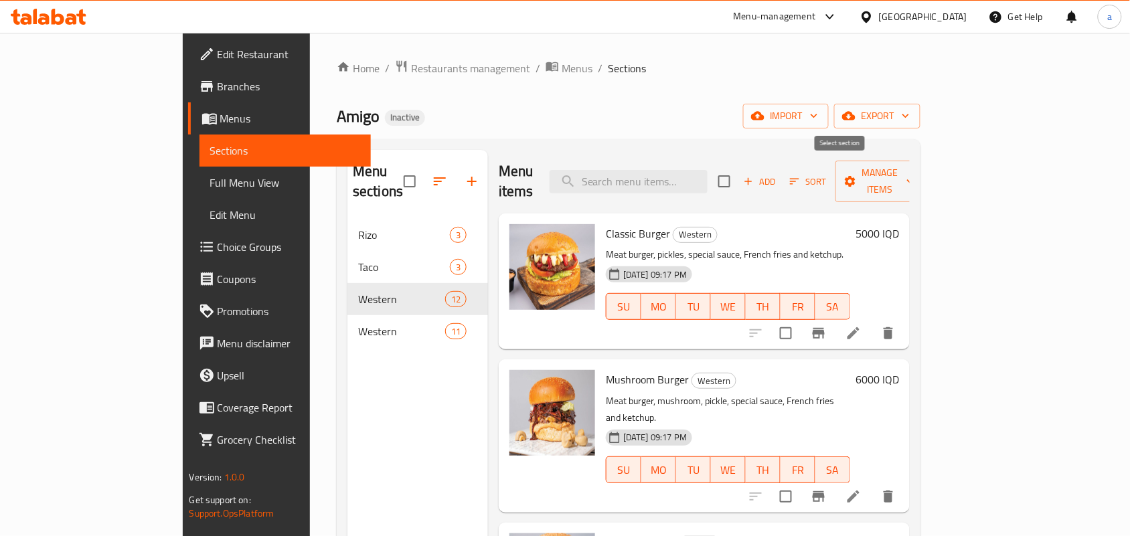
checkbox input "true"
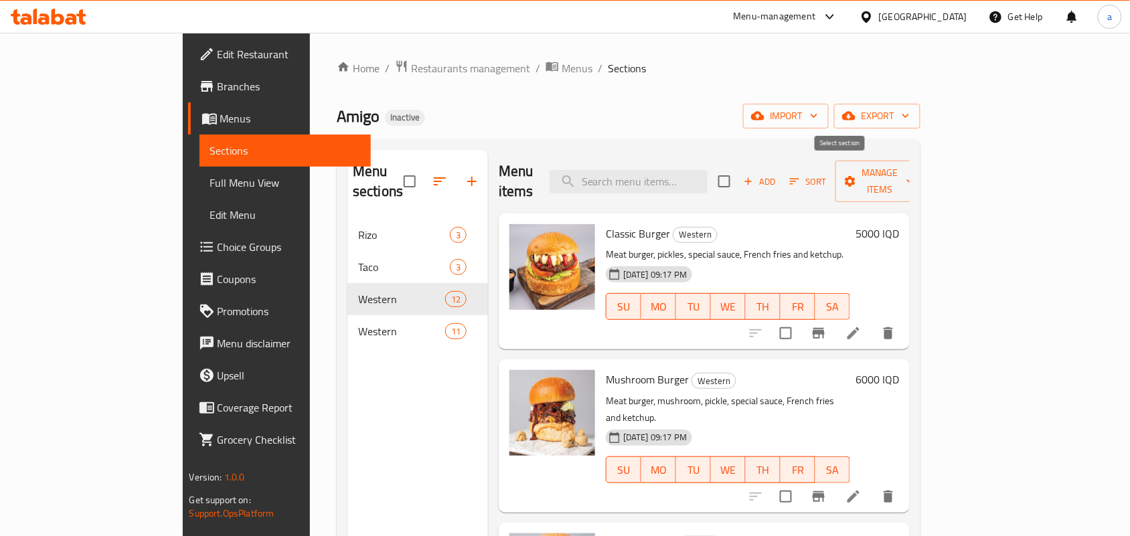
checkbox input "true"
click at [925, 186] on button "Manage items" at bounding box center [880, 182] width 90 height 42
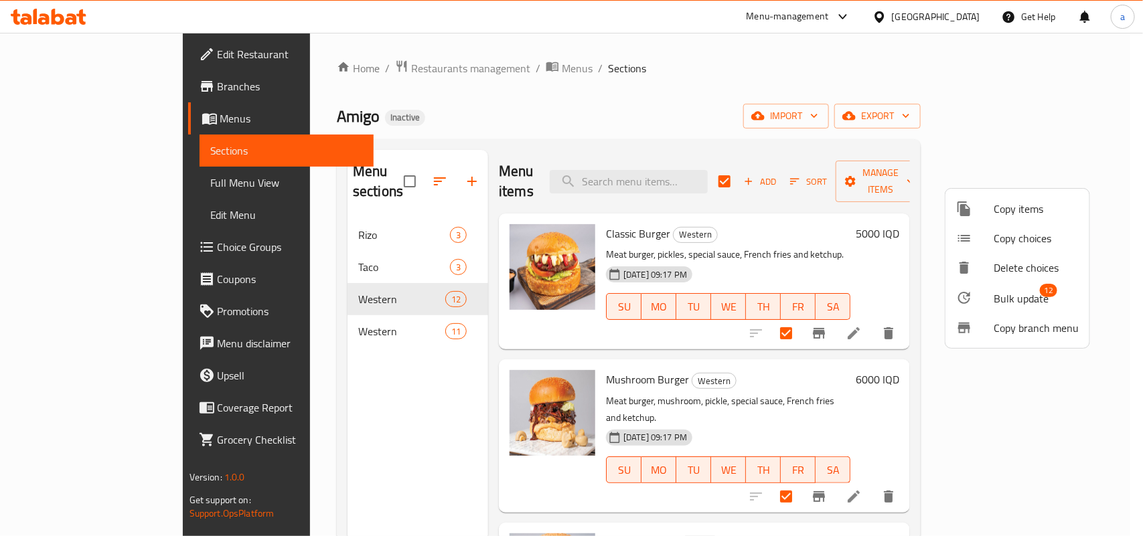
click at [989, 296] on div at bounding box center [974, 298] width 37 height 16
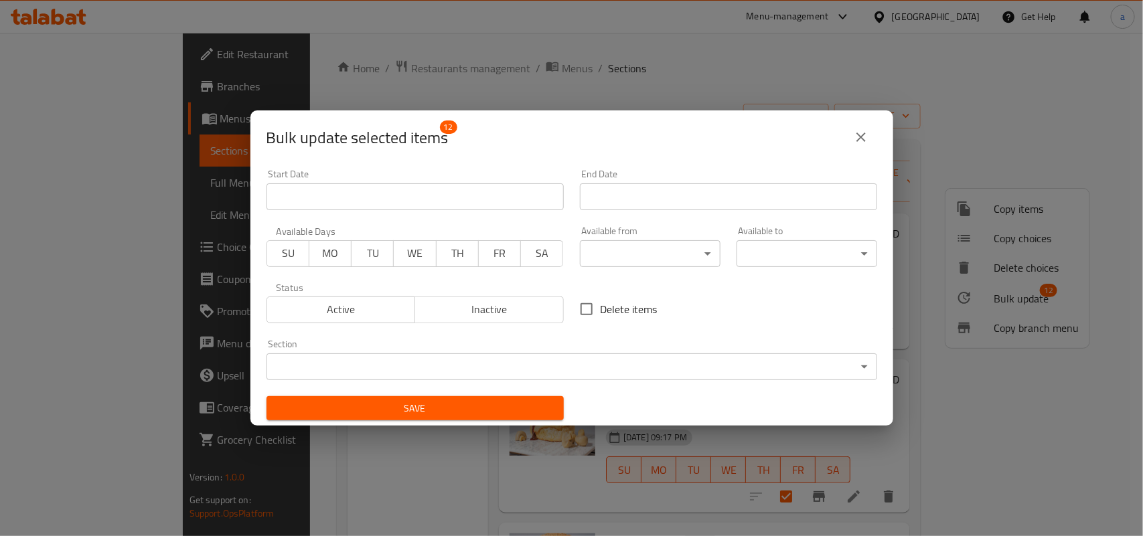
click at [402, 359] on body "​ Menu-management [GEOGRAPHIC_DATA] Get Help a Edit Restaurant Branches Menus S…" at bounding box center [571, 284] width 1143 height 503
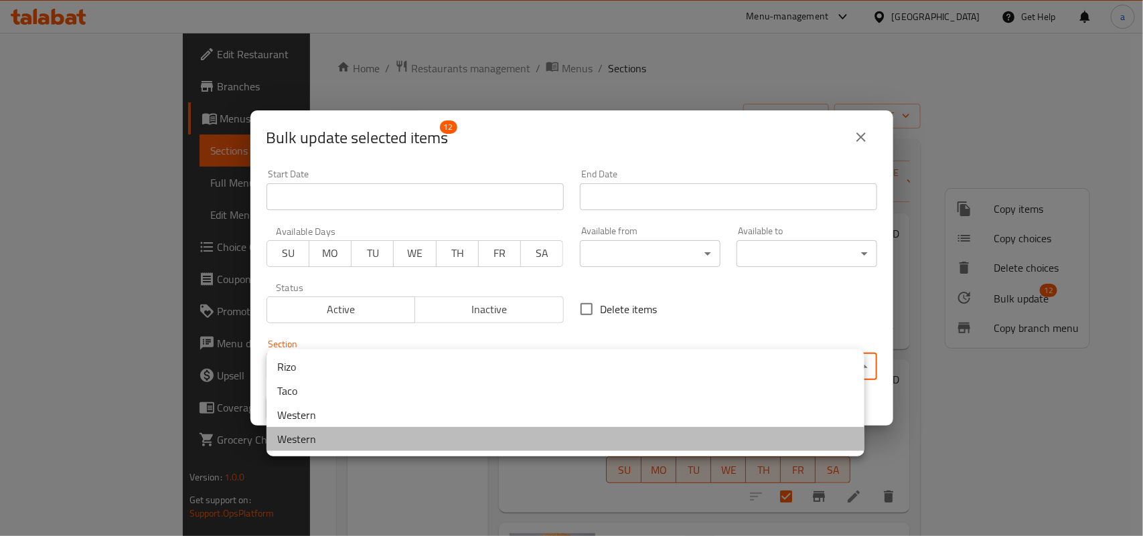
click at [325, 433] on li "Western" at bounding box center [565, 439] width 598 height 24
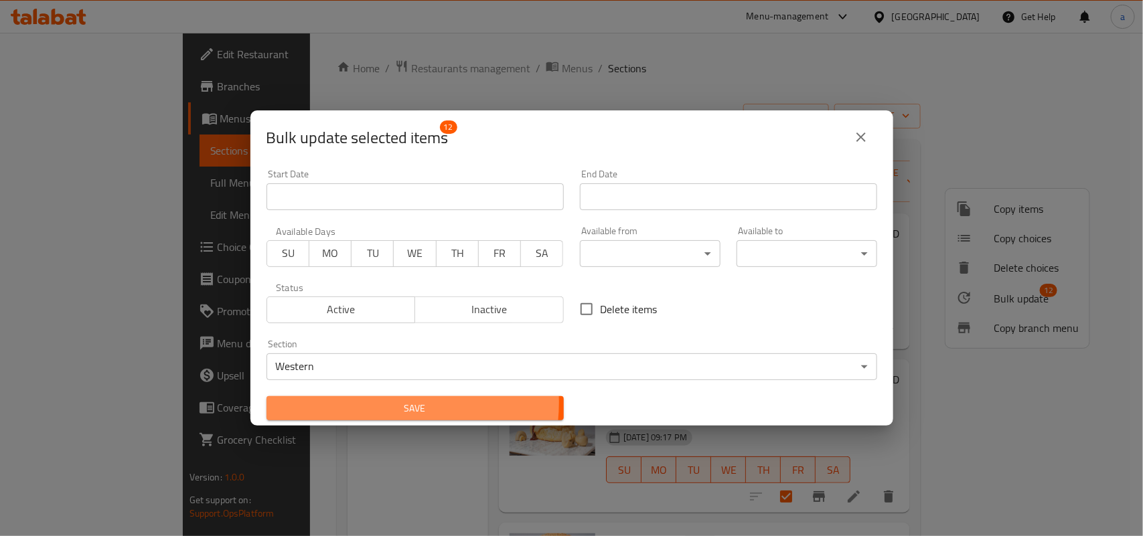
click at [374, 404] on span "Save" at bounding box center [415, 408] width 276 height 17
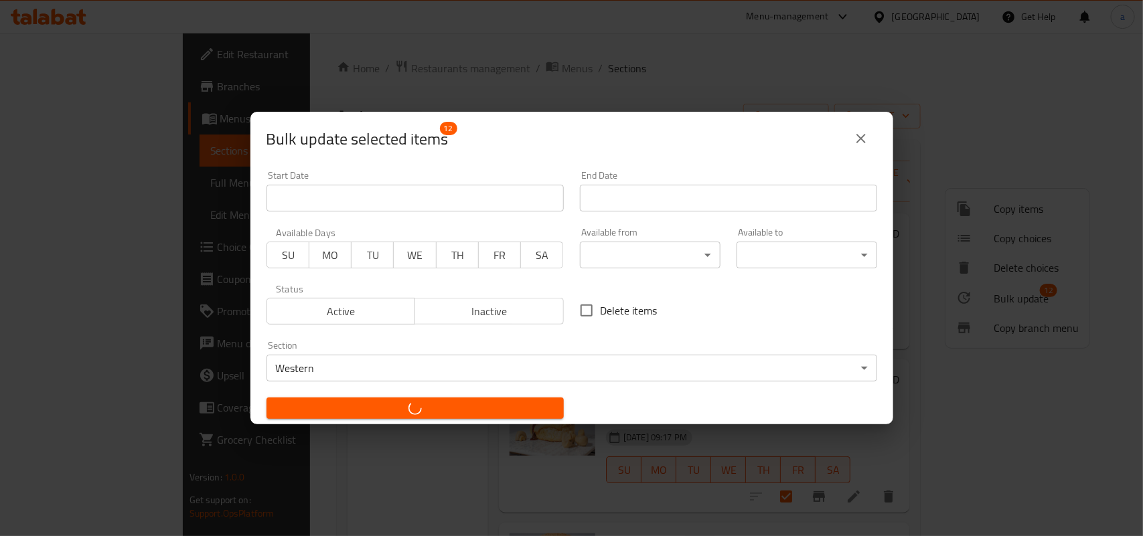
checkbox input "false"
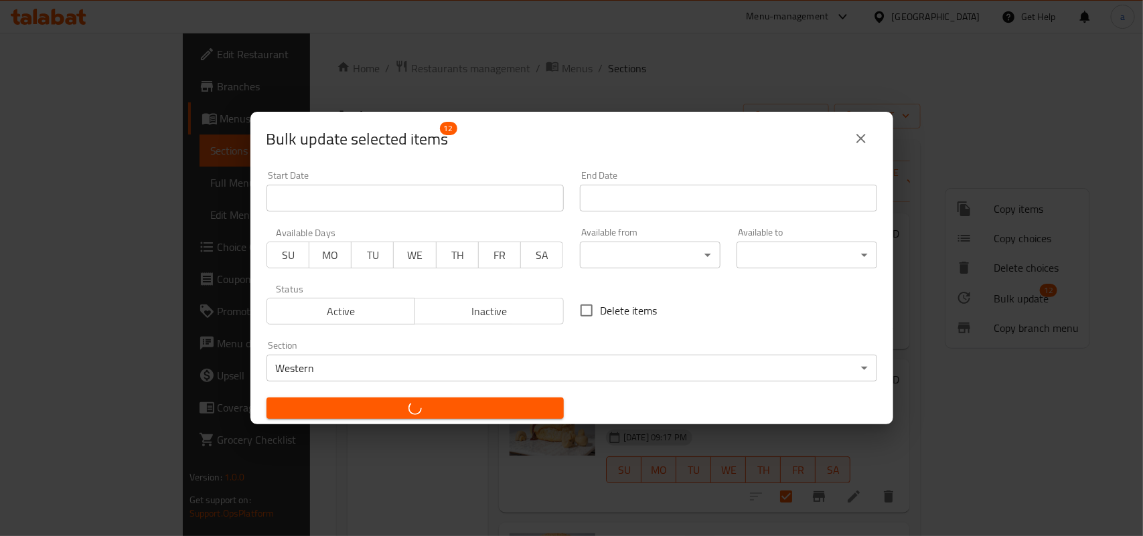
checkbox input "false"
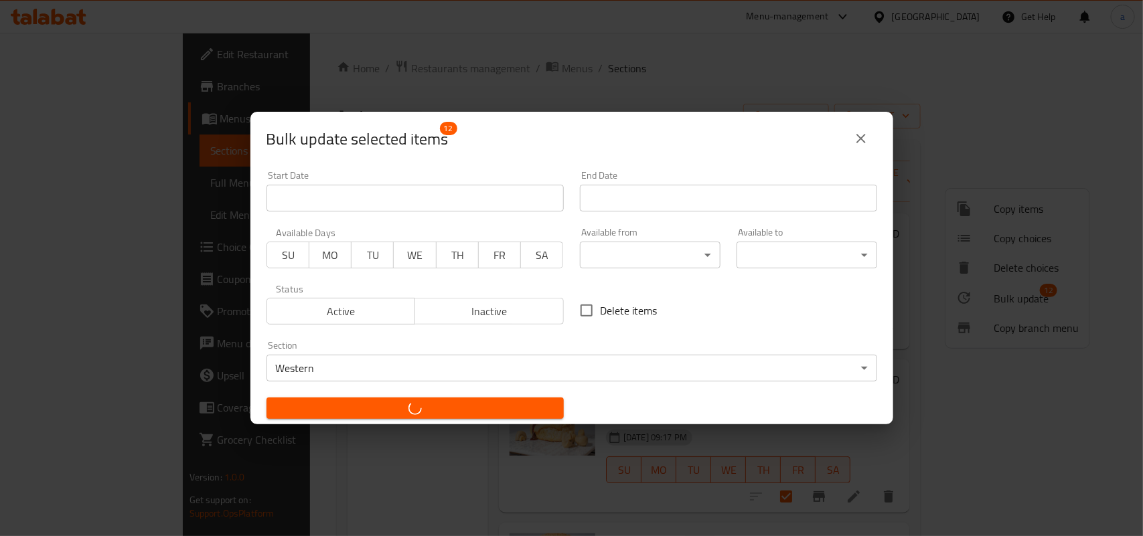
checkbox input "false"
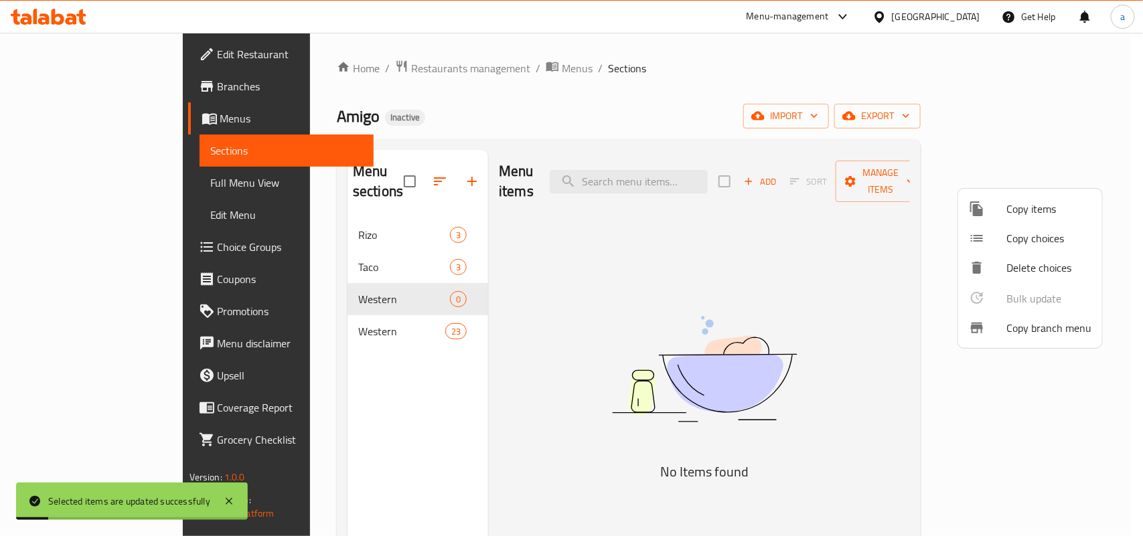
click at [325, 305] on div at bounding box center [571, 268] width 1143 height 536
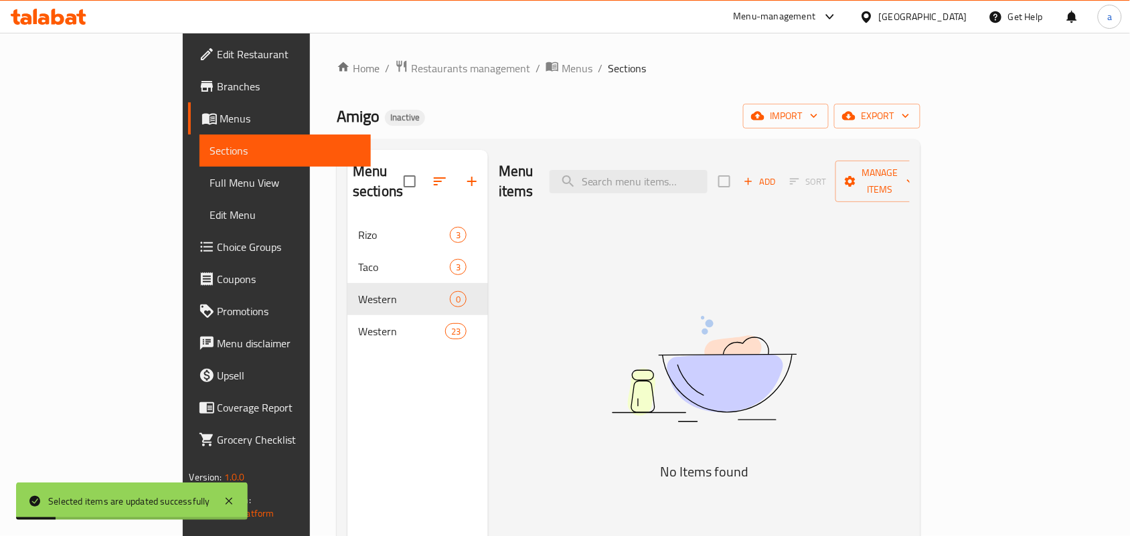
click at [358, 323] on span "Western" at bounding box center [401, 331] width 87 height 16
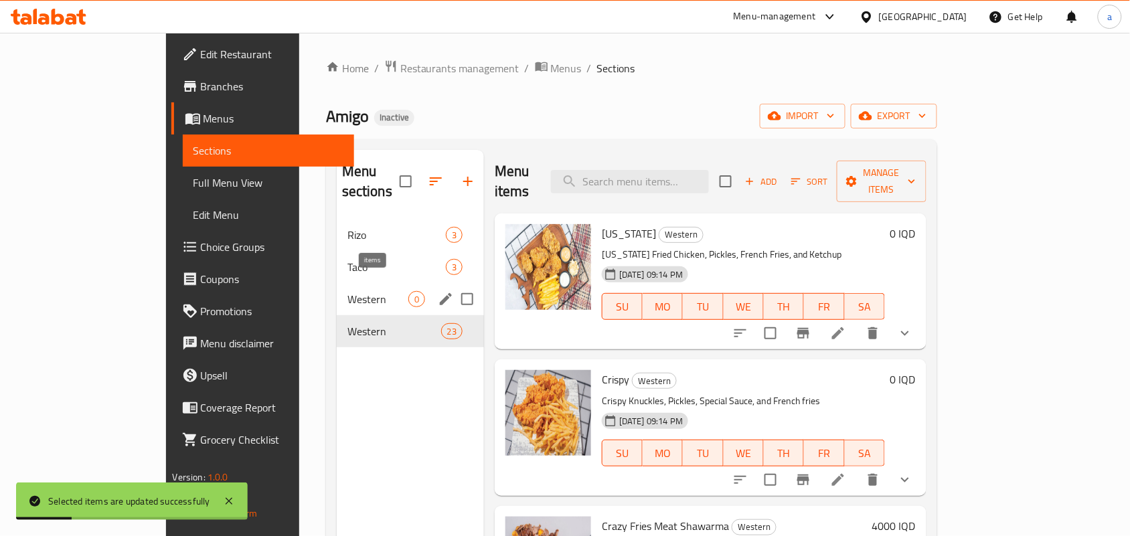
click at [409, 293] on span "0" at bounding box center [416, 299] width 15 height 13
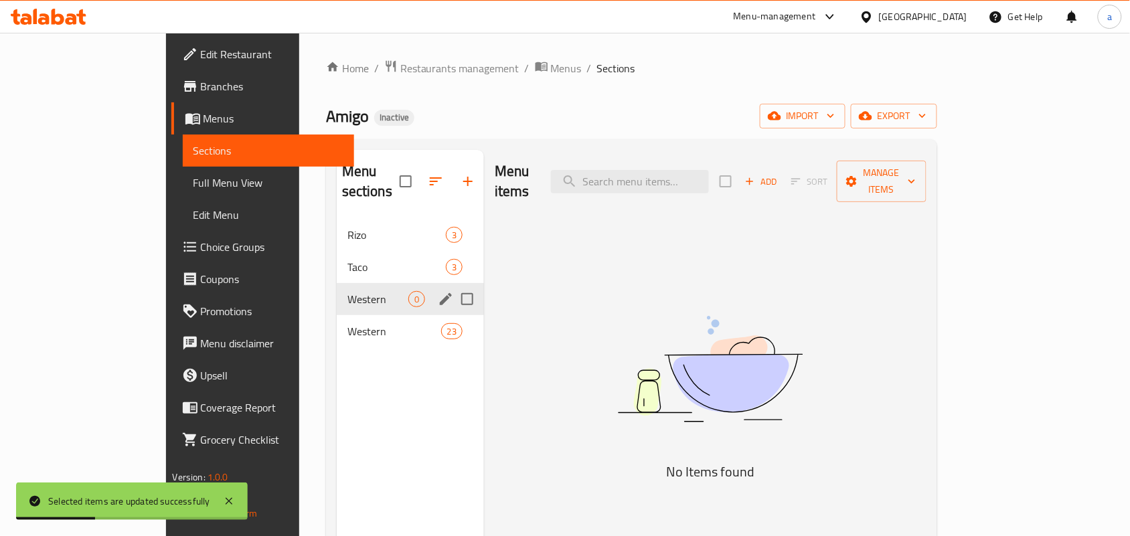
click at [453, 286] on input "Menu sections" at bounding box center [467, 299] width 28 height 28
checkbox input "true"
click at [420, 185] on icon "button" at bounding box center [428, 181] width 16 height 16
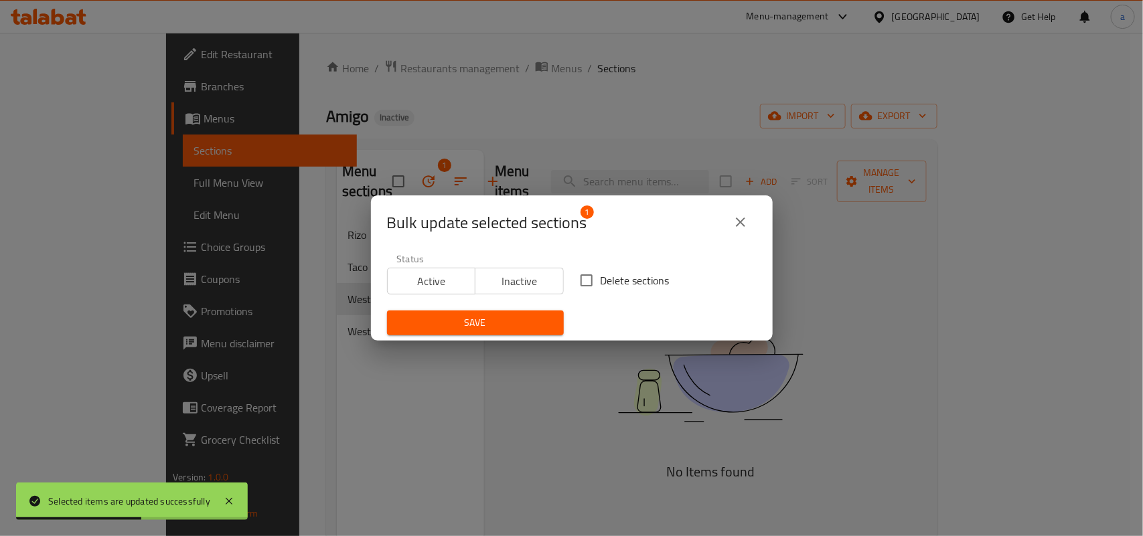
click at [580, 275] on input "Delete sections" at bounding box center [586, 280] width 28 height 28
checkbox input "true"
click at [464, 335] on button "Save" at bounding box center [475, 323] width 177 height 25
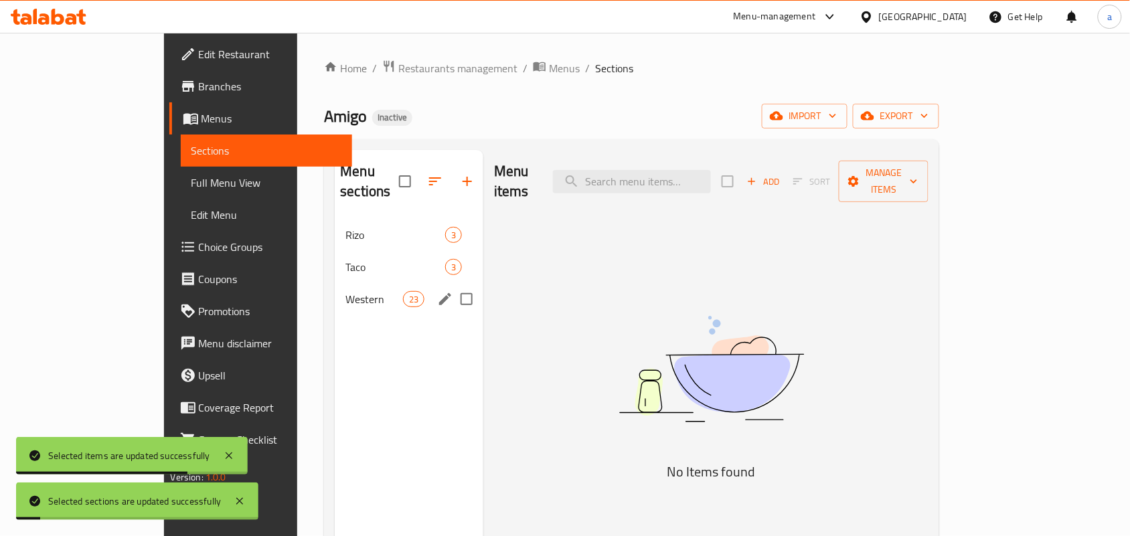
click at [345, 291] on span "Western" at bounding box center [373, 299] width 57 height 16
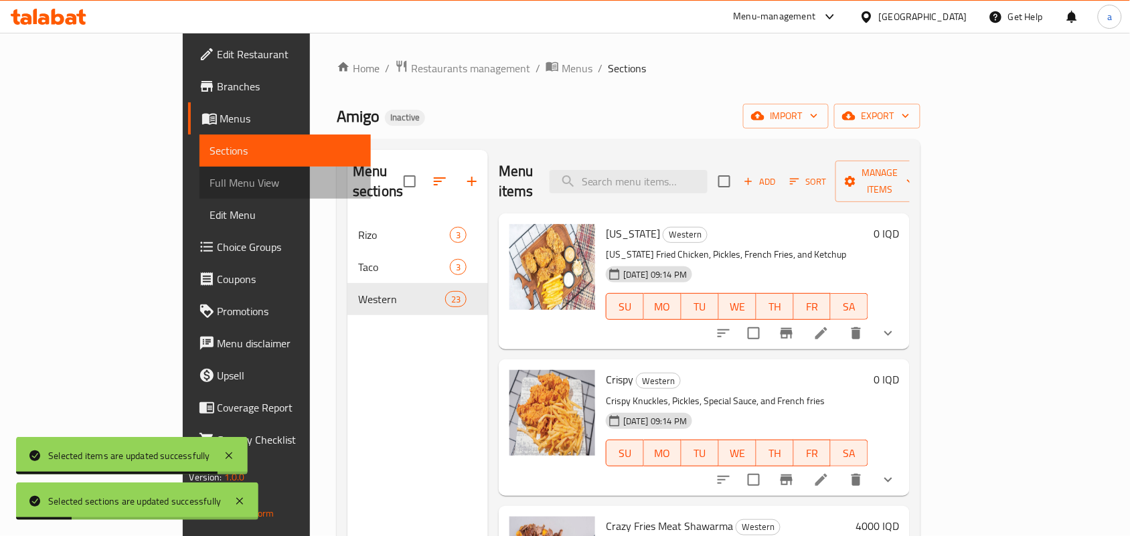
click at [210, 188] on span "Full Menu View" at bounding box center [285, 183] width 151 height 16
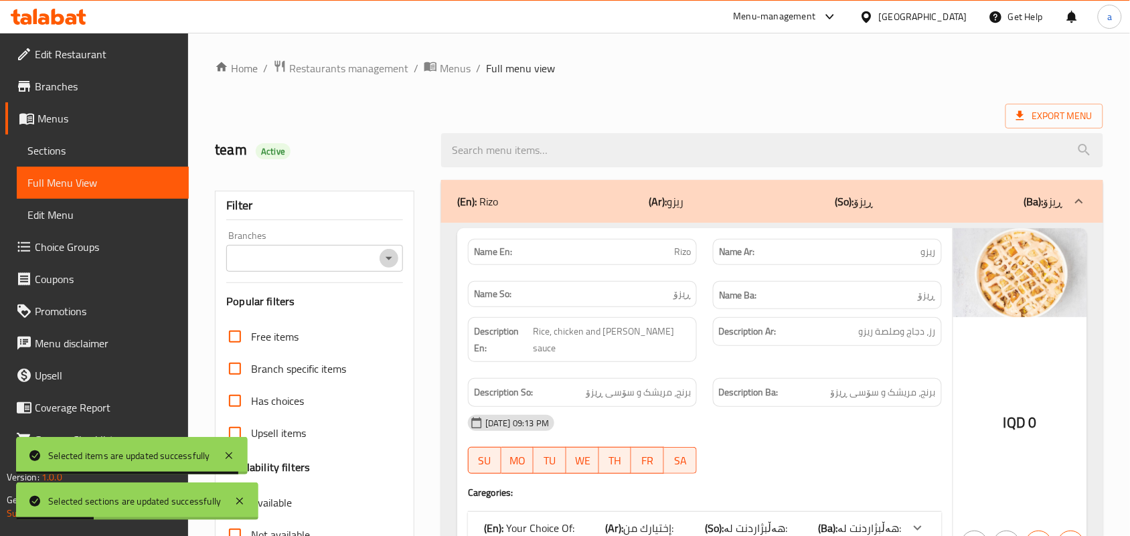
click at [392, 260] on icon "Open" at bounding box center [389, 258] width 7 height 3
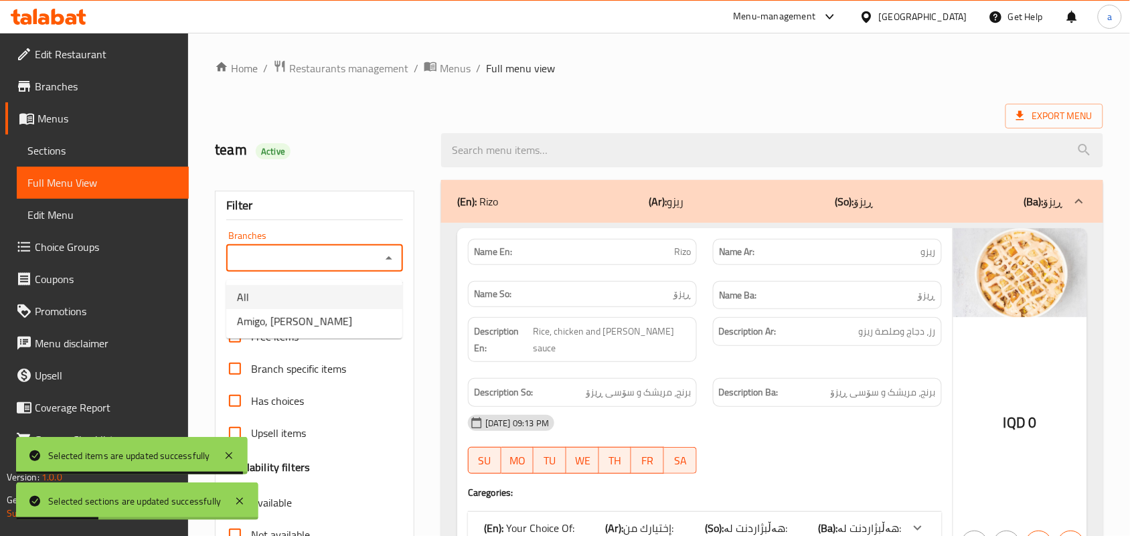
click at [325, 306] on li "All" at bounding box center [314, 297] width 176 height 24
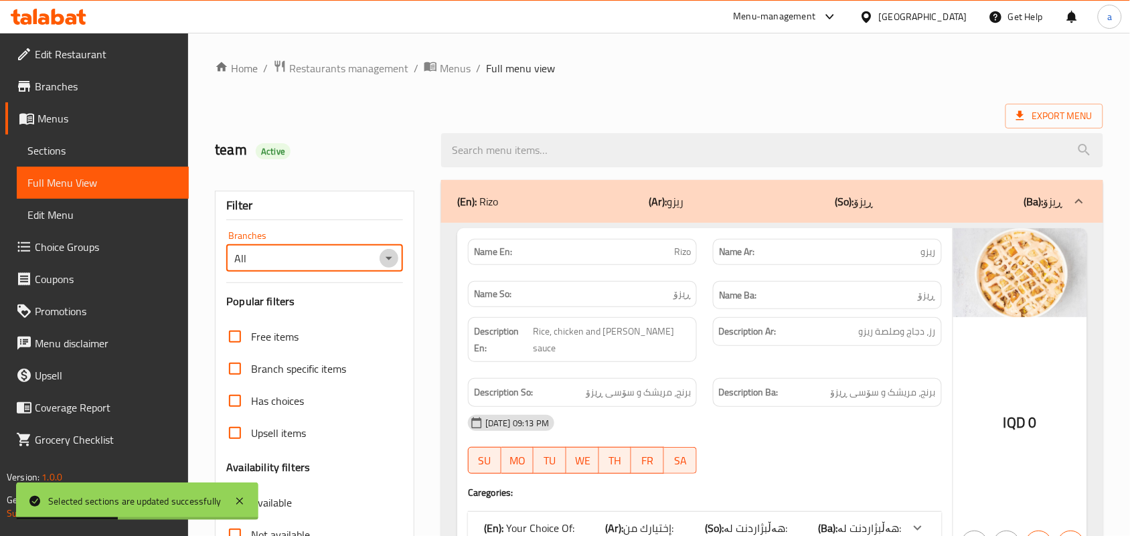
click at [386, 258] on icon "Open" at bounding box center [389, 258] width 16 height 16
click at [319, 315] on li "Amigo, [PERSON_NAME]" at bounding box center [314, 321] width 176 height 24
type input "Amigo, [PERSON_NAME]"
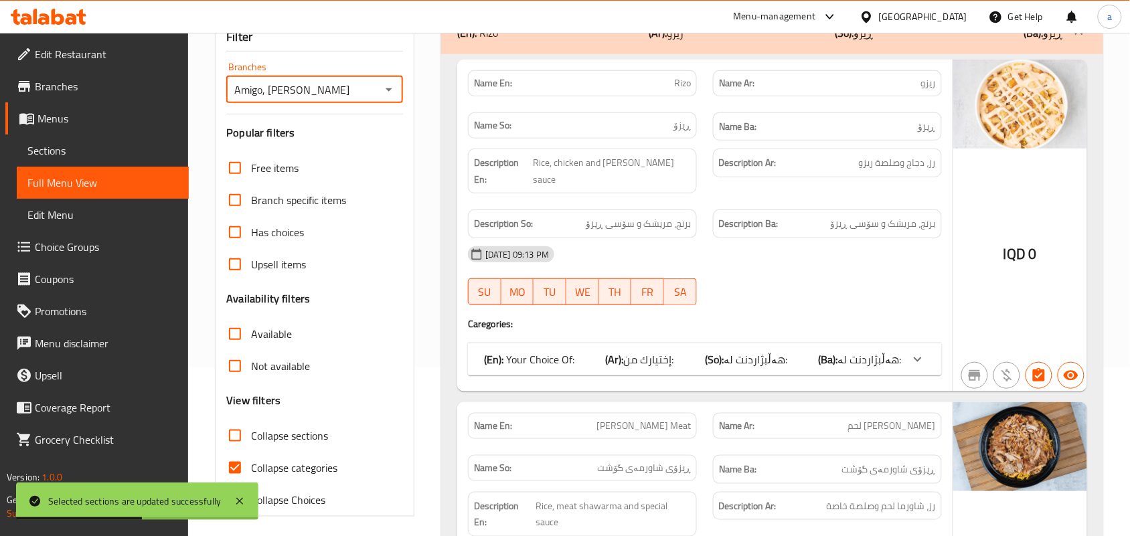
scroll to position [195, 0]
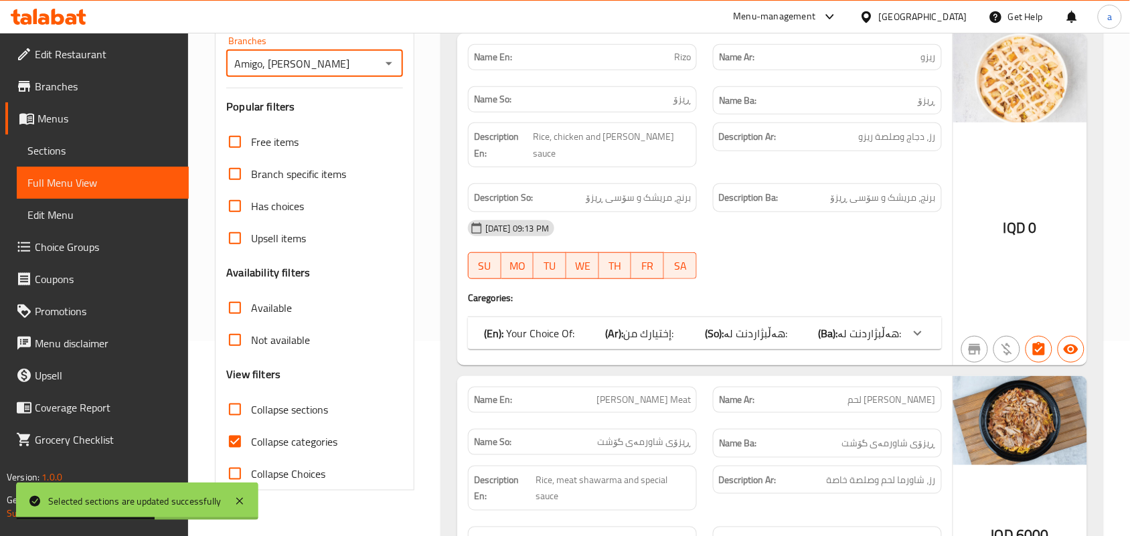
drag, startPoint x: 239, startPoint y: 416, endPoint x: 252, endPoint y: 420, distance: 13.3
click at [239, 417] on input "Collapse sections" at bounding box center [235, 410] width 32 height 32
checkbox input "true"
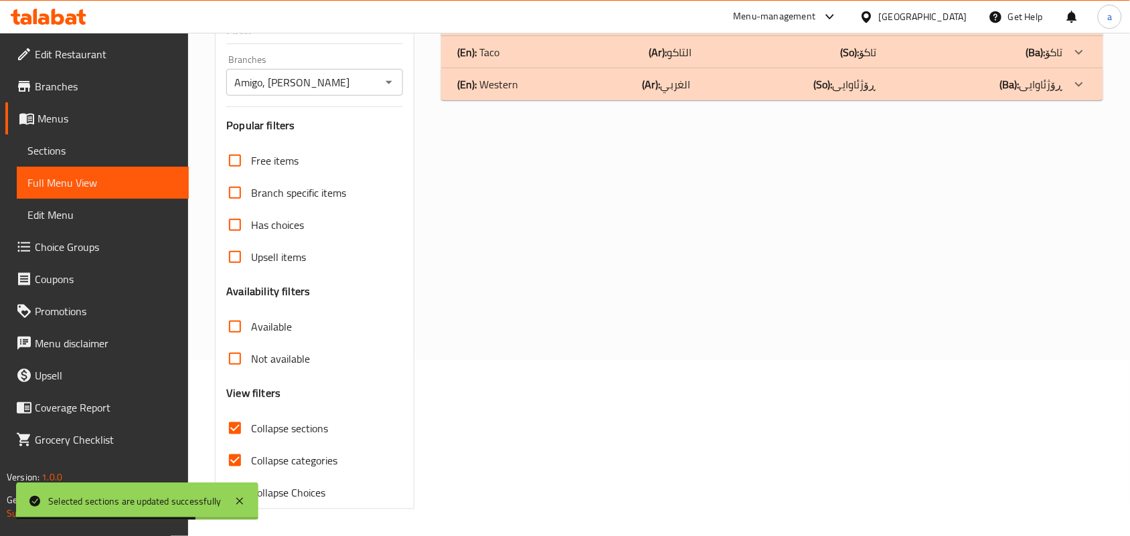
click at [698, 80] on div "(En): Western (Ar): الغربي (So): ڕۆژئاوایی (Ba): ڕۆژئاوایی" at bounding box center [760, 84] width 606 height 16
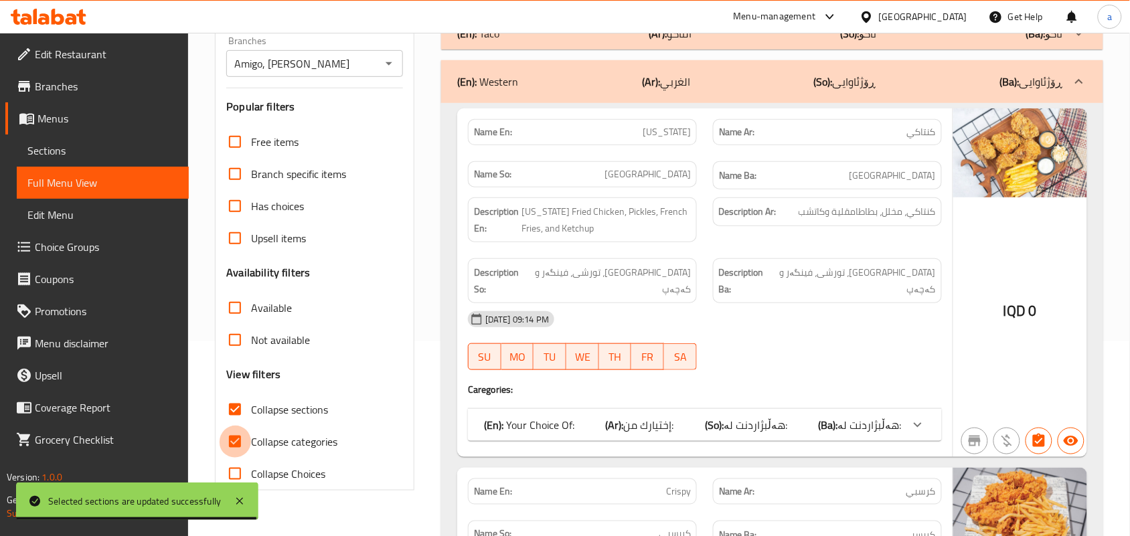
click at [240, 458] on input "Collapse categories" at bounding box center [235, 442] width 32 height 32
checkbox input "false"
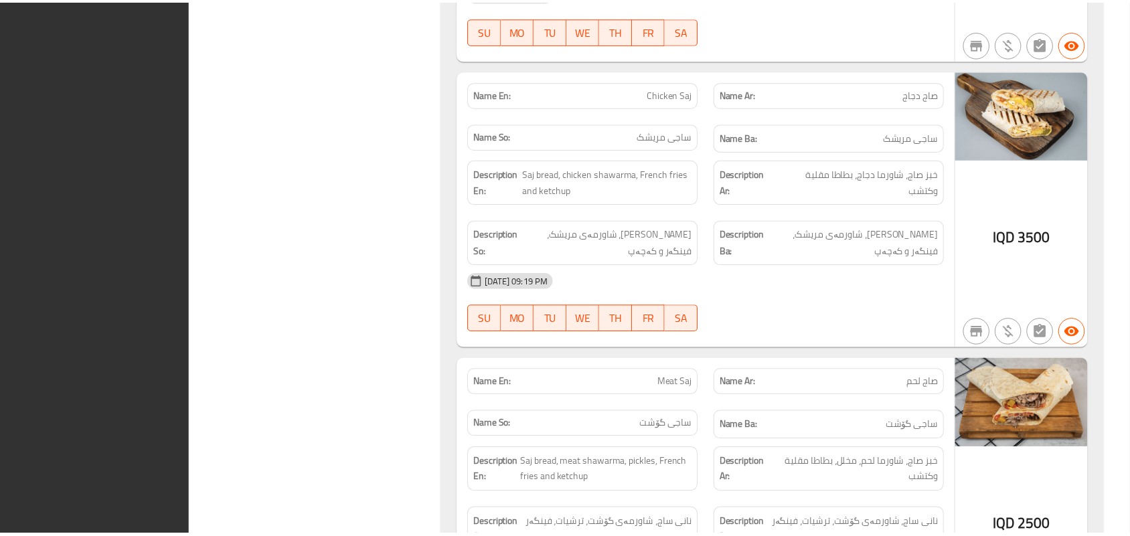
scroll to position [6763, 0]
